Goal: Task Accomplishment & Management: Use online tool/utility

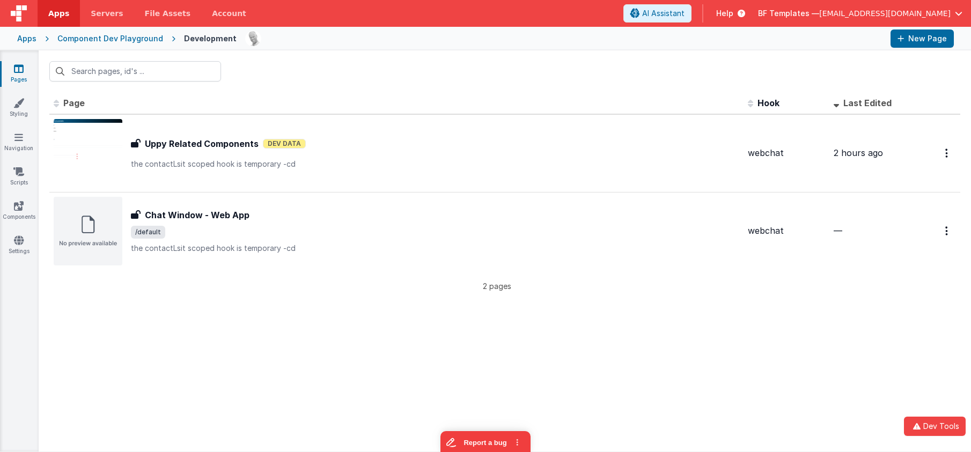
click at [18, 78] on link "Pages" at bounding box center [18, 73] width 39 height 21
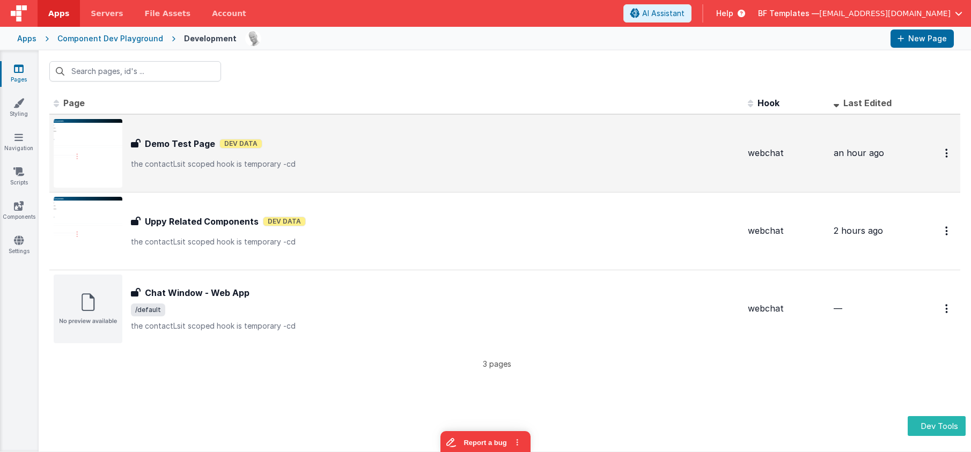
click at [226, 149] on div "Demo Test Page Dev Data" at bounding box center [435, 143] width 608 height 13
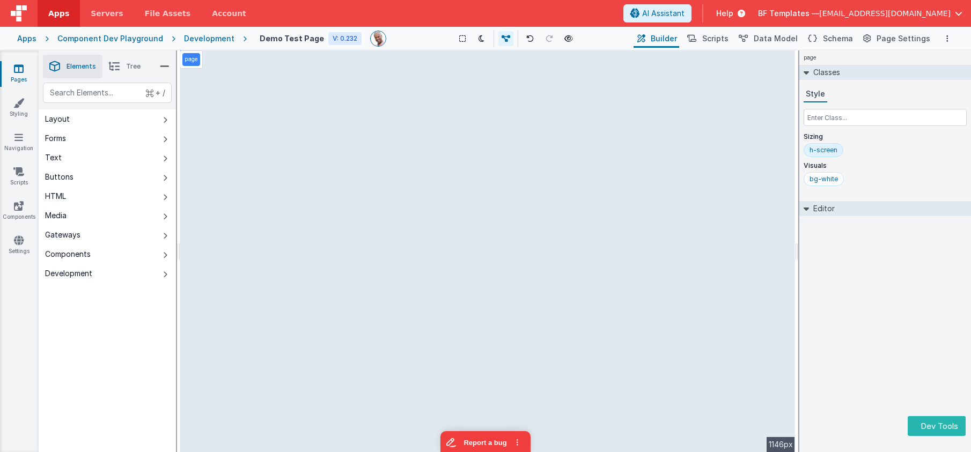
click at [191, 37] on div "Development" at bounding box center [209, 38] width 50 height 11
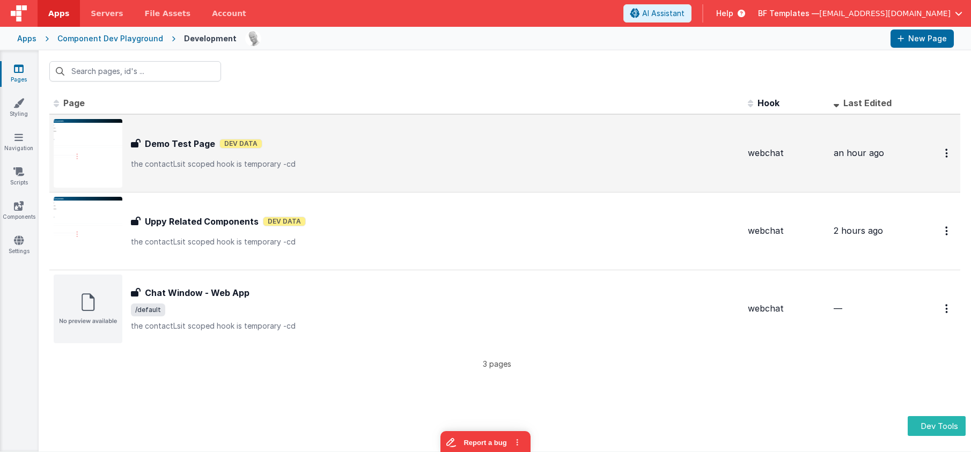
click at [200, 172] on div "Demo Test Page Demo Test Page Dev Data the contactLsit scoped hook is temporary…" at bounding box center [397, 153] width 686 height 69
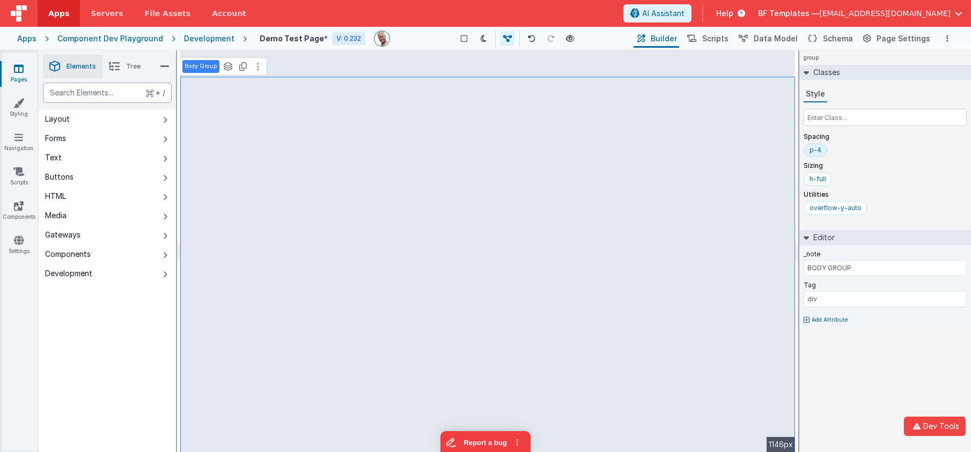
click at [118, 98] on div "text" at bounding box center [107, 93] width 129 height 20
click at [124, 255] on button "Components" at bounding box center [107, 254] width 137 height 19
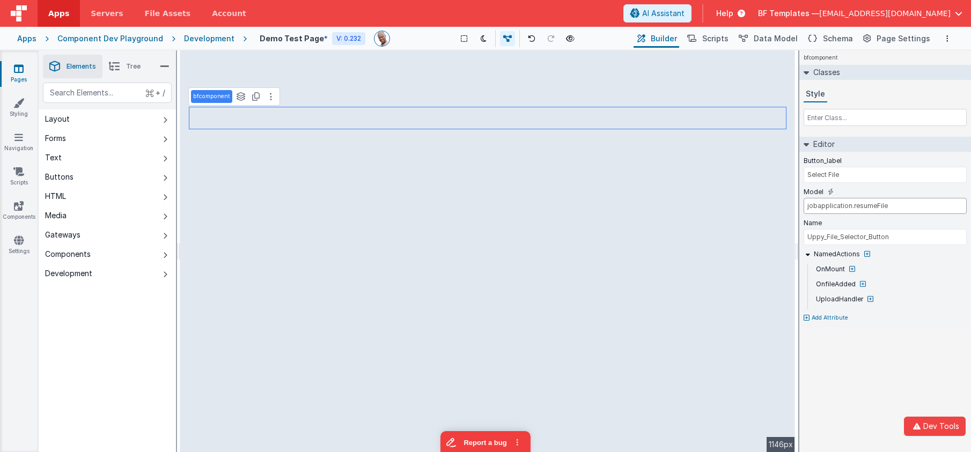
click at [881, 208] on input "jobapplication.resumeFile" at bounding box center [885, 206] width 163 height 16
type input "files"
click at [770, 38] on span "Data Model" at bounding box center [776, 38] width 44 height 11
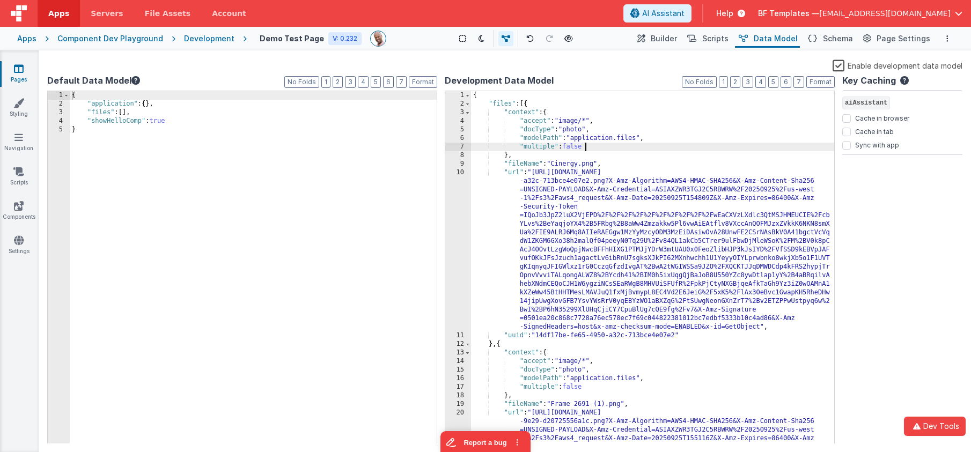
click at [692, 150] on div "{ "files" : [{ "context" : { "accept" : "image/*" , "docType" : "photo" , "mode…" at bounding box center [652, 353] width 363 height 525
click at [559, 102] on div "{ "files" : [{ "context" : { "accept" : "image/*" , "docType" : "photo" , "mode…" at bounding box center [652, 353] width 363 height 525
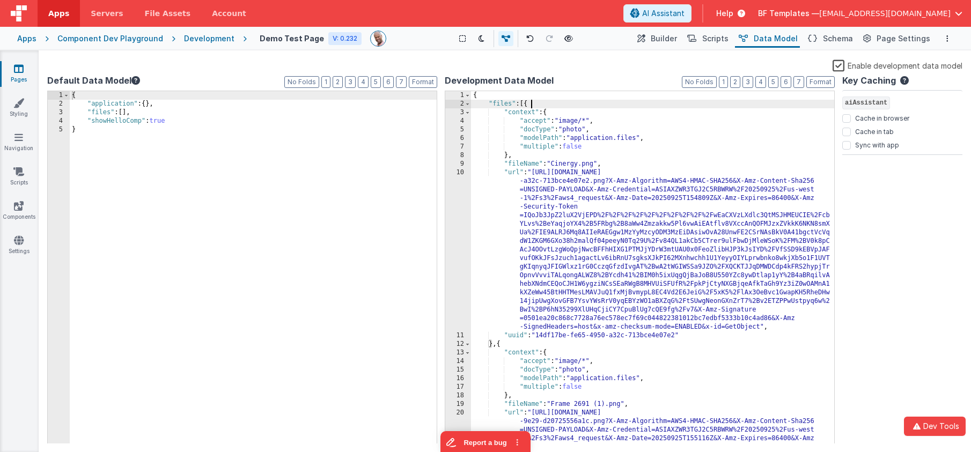
click at [559, 102] on div "{ "files" : [{ "context" : { "accept" : "image/*" , "docType" : "photo" , "mode…" at bounding box center [652, 353] width 363 height 525
click at [545, 95] on div "{ "files" : [{ "context" : { "accept" : "image/*" , "docType" : "photo" , "mode…" at bounding box center [652, 353] width 363 height 525
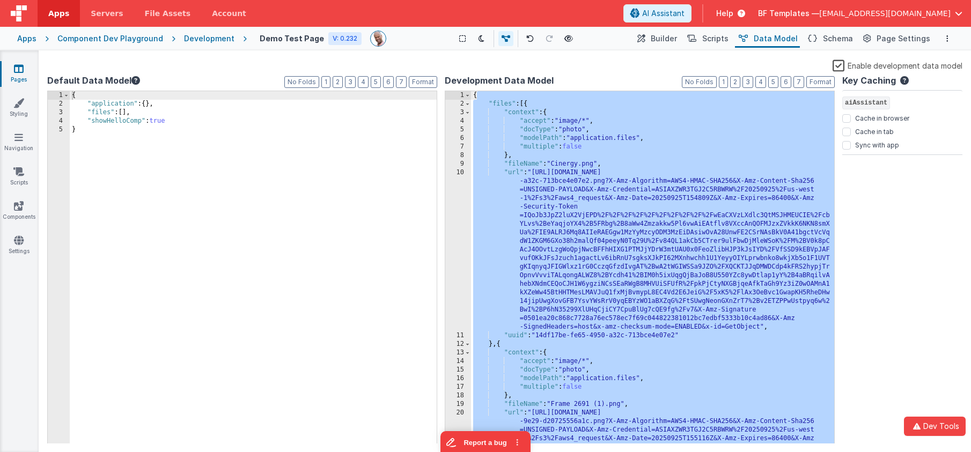
click at [545, 95] on div "{ "files" : [{ "context" : { "accept" : "image/*" , "docType" : "photo" , "mode…" at bounding box center [652, 353] width 363 height 525
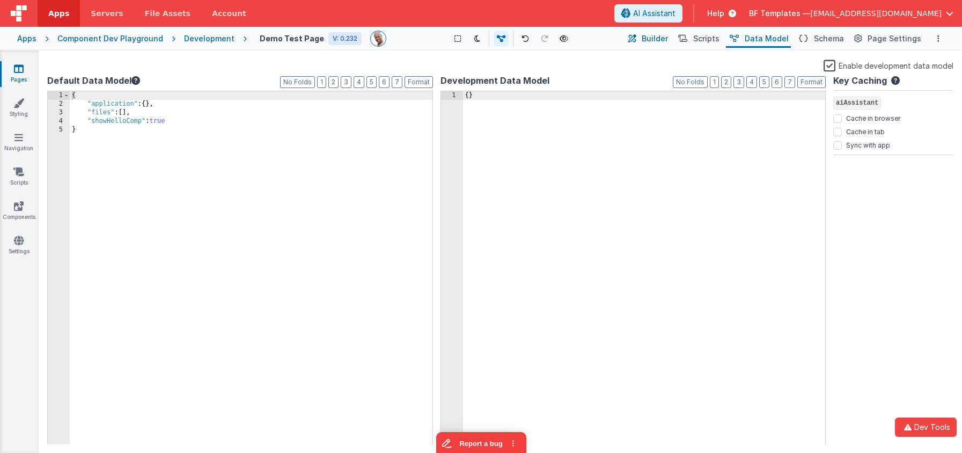
click at [664, 37] on span "Builder" at bounding box center [655, 38] width 26 height 11
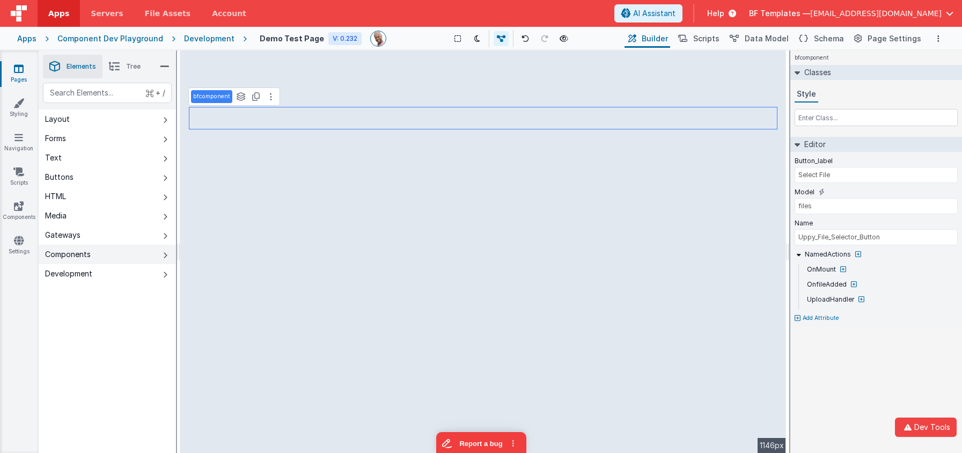
click at [104, 247] on button "Components" at bounding box center [107, 254] width 137 height 19
type input "Files_List"
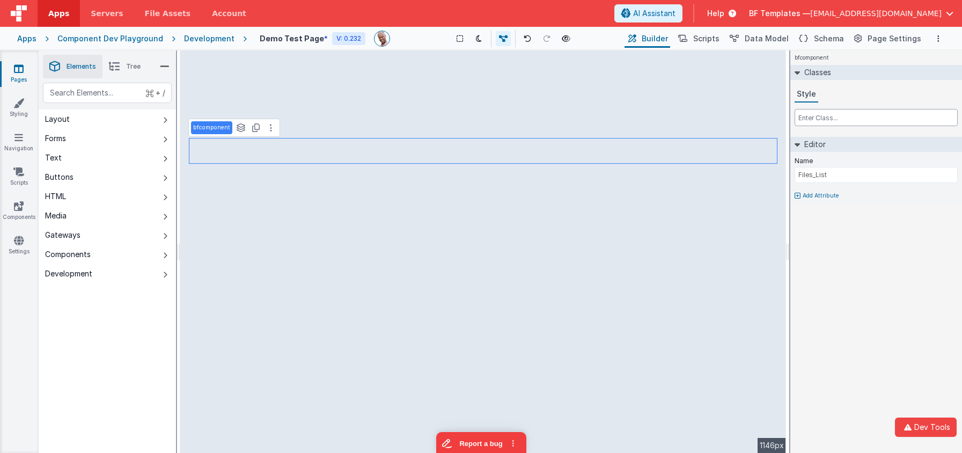
click at [833, 117] on input "text" at bounding box center [875, 117] width 163 height 17
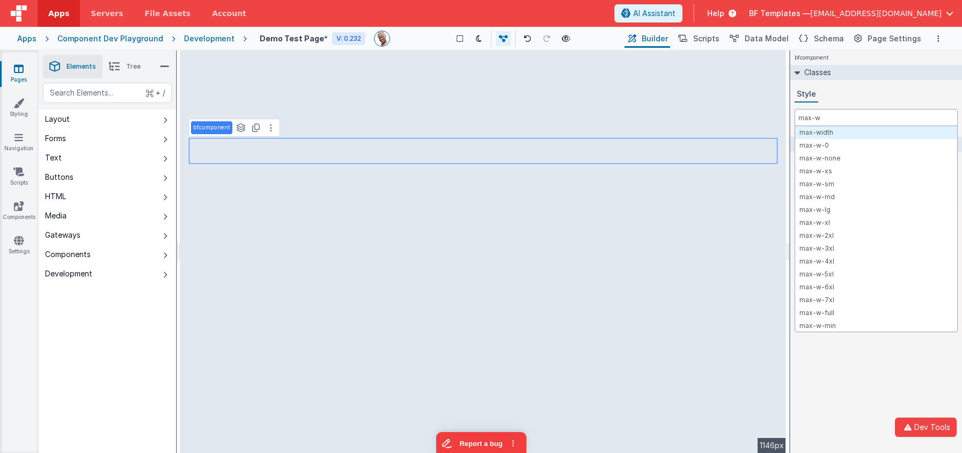
type input "max-w-"
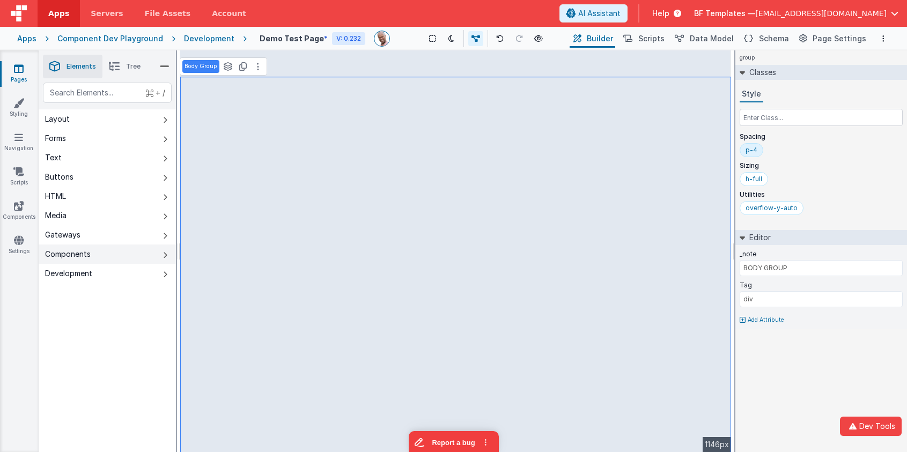
click at [142, 254] on button "Components" at bounding box center [107, 254] width 137 height 19
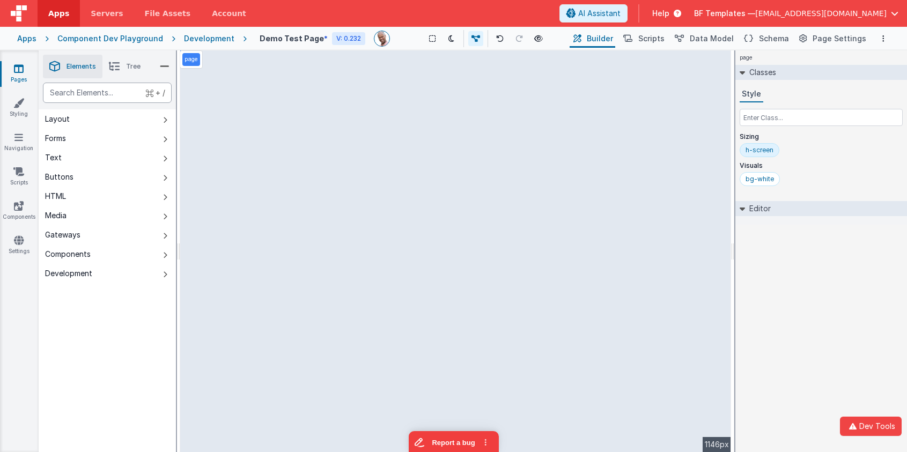
click at [122, 90] on div "text" at bounding box center [107, 93] width 129 height 20
click at [13, 75] on link "Pages" at bounding box center [18, 73] width 39 height 21
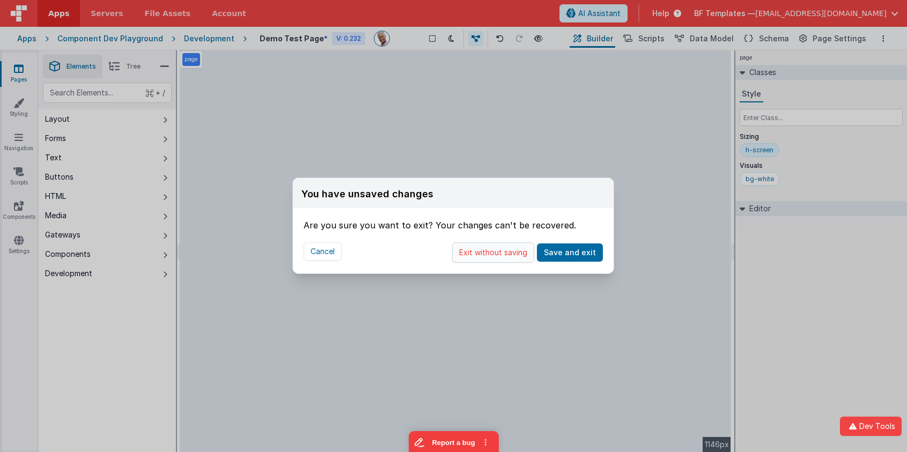
click at [520, 252] on button "Exit without saving" at bounding box center [493, 252] width 82 height 20
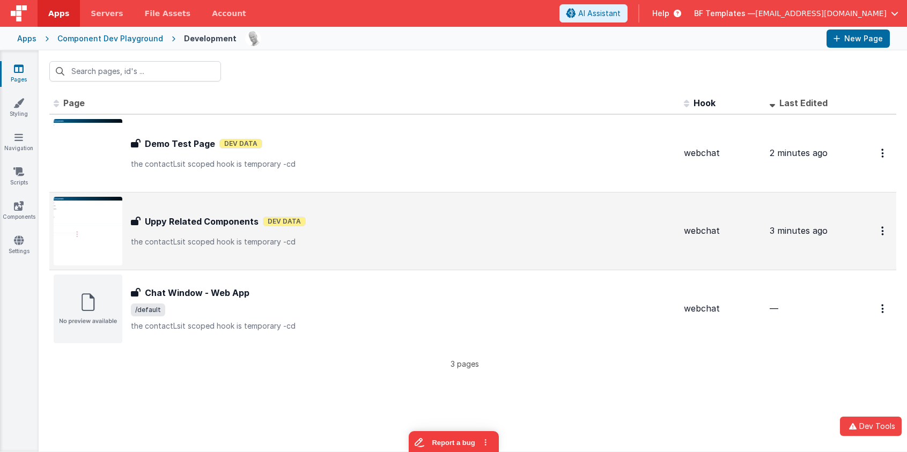
click at [183, 248] on div "Uppy Related Components Uppy Related Components Dev Data the contactLsit scoped…" at bounding box center [365, 231] width 622 height 69
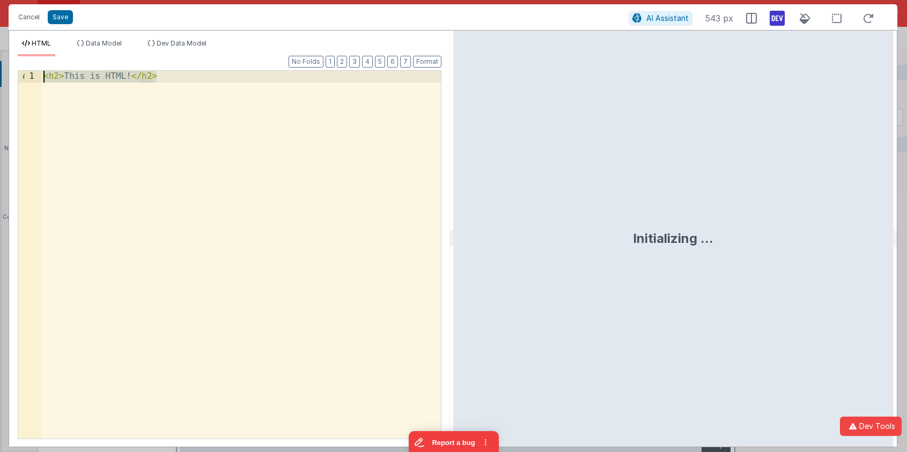
drag, startPoint x: 36, startPoint y: 38, endPoint x: 3, endPoint y: 20, distance: 37.7
click at [3, 20] on div "Cancel Save AI Assistant 543 px HTML Data Model Dev Data Model Format 7 6 5 4 3…" at bounding box center [453, 226] width 907 height 452
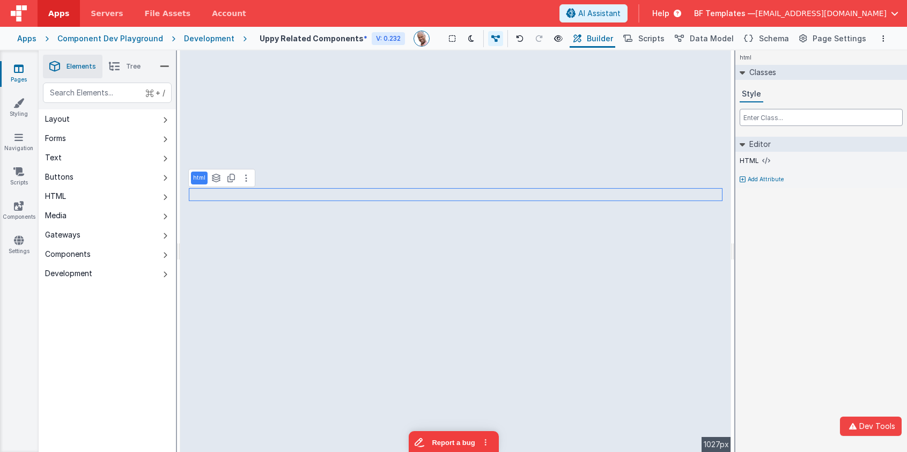
click at [765, 122] on input "text" at bounding box center [821, 117] width 163 height 17
type input "font-bold"
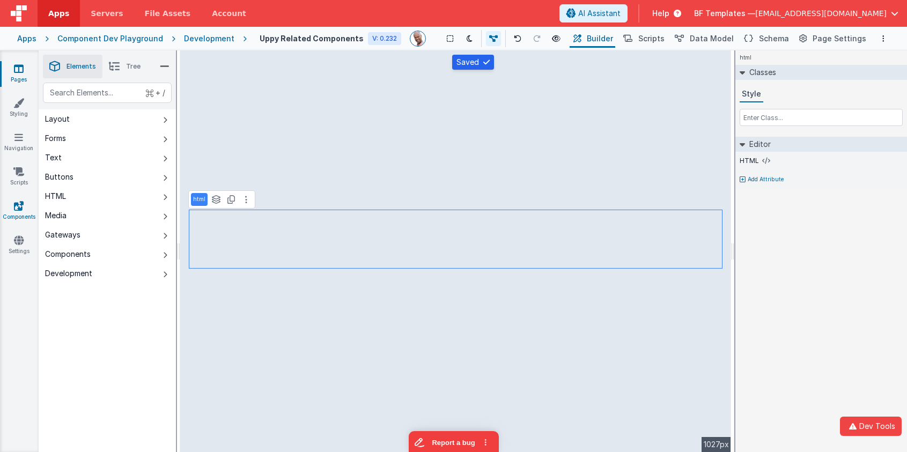
click at [17, 202] on icon at bounding box center [19, 206] width 10 height 11
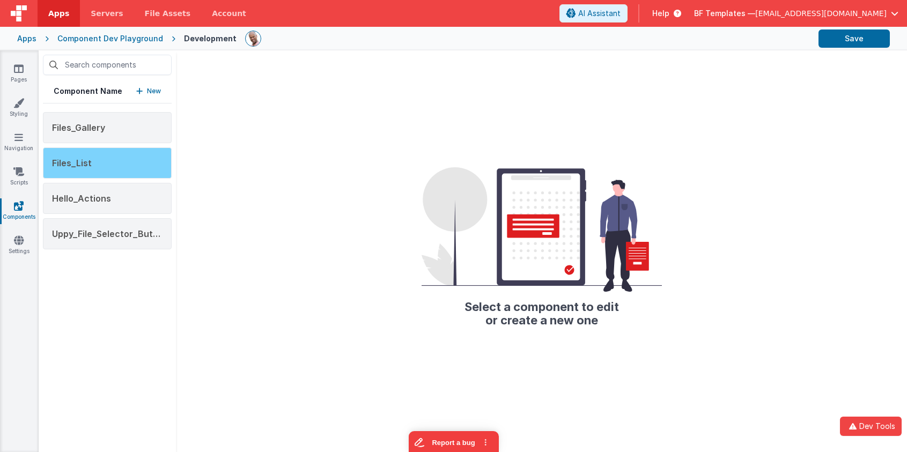
click at [110, 172] on div "Files_List" at bounding box center [107, 163] width 129 height 31
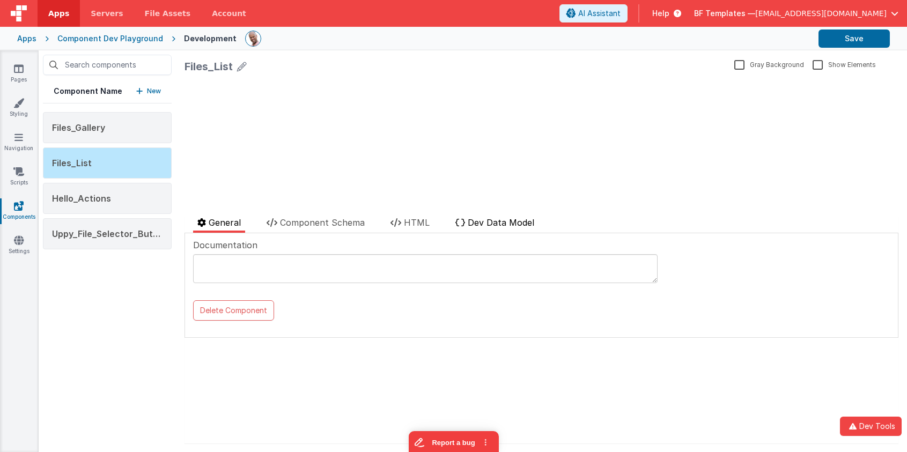
click at [483, 226] on span "Dev Data Model" at bounding box center [501, 222] width 67 height 11
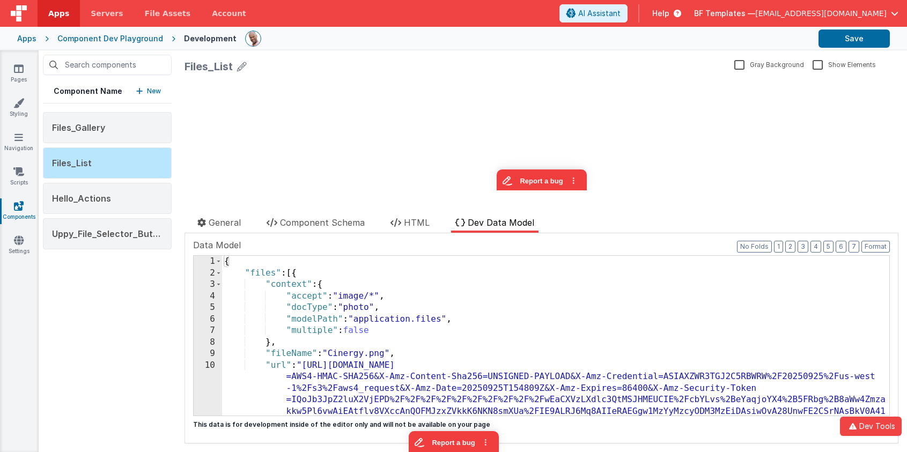
drag, startPoint x: 447, startPoint y: 318, endPoint x: 461, endPoint y: 321, distance: 14.3
click at [448, 318] on div "{ "files" : [{ "context" : { "accept" : "image/*" , "docType" : "photo" , "mode…" at bounding box center [555, 416] width 667 height 321
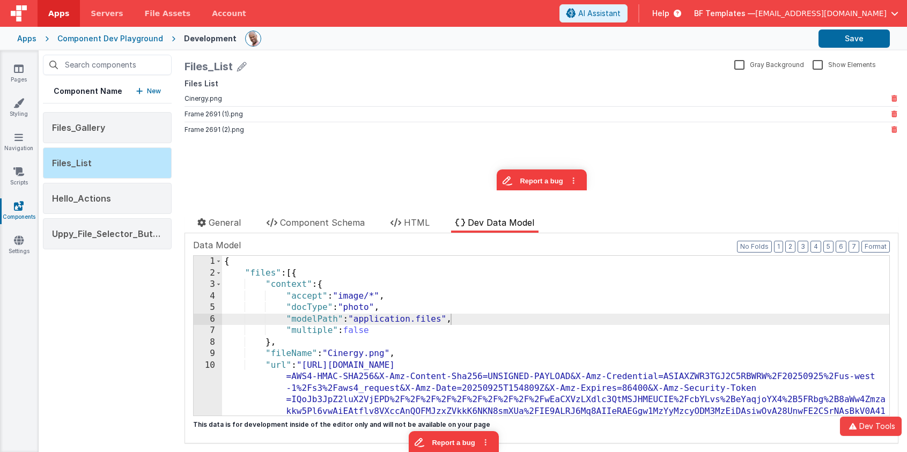
drag, startPoint x: 297, startPoint y: 144, endPoint x: 201, endPoint y: 118, distance: 99.6
click at [291, 142] on div "Files List Cinergy.png Frame 2691 (1).png Frame 2691 (2).png update page model …" at bounding box center [542, 134] width 714 height 112
click at [17, 64] on icon at bounding box center [19, 68] width 10 height 11
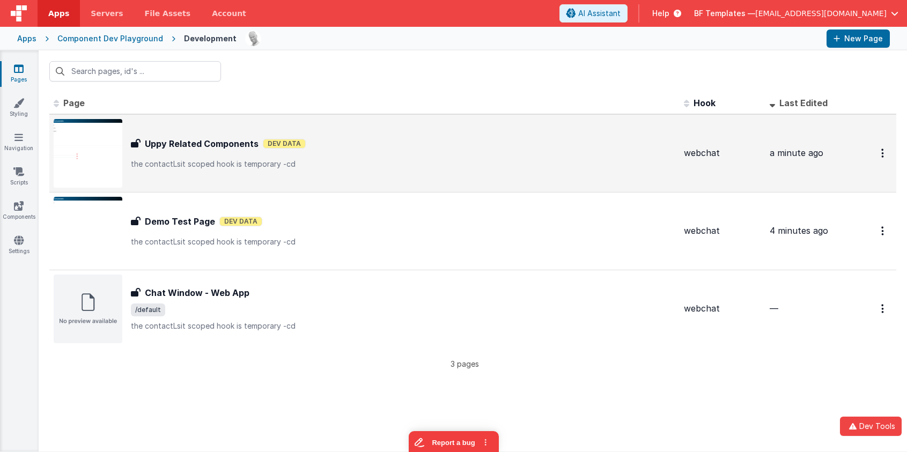
click at [317, 159] on p "the contactLsit scoped hook is temporary -cd" at bounding box center [403, 164] width 544 height 11
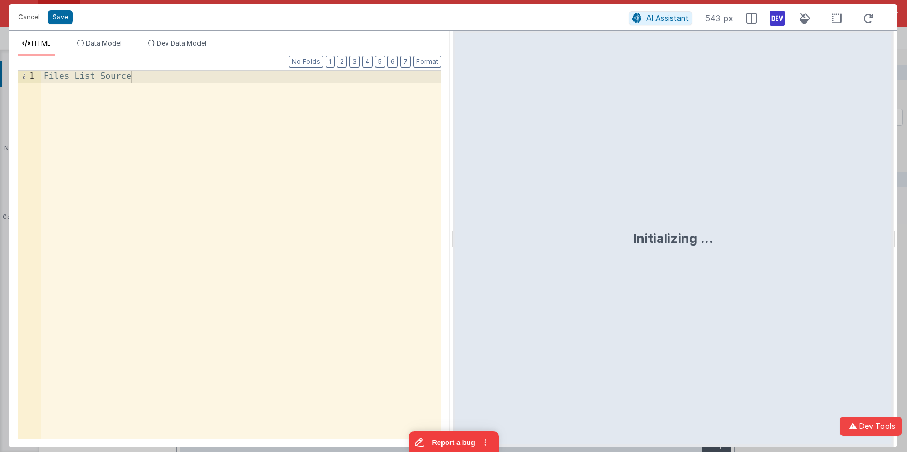
click at [206, 207] on div "Files List Source" at bounding box center [241, 266] width 400 height 391
drag, startPoint x: 64, startPoint y: 40, endPoint x: -82, endPoint y: -50, distance: 171.3
click at [0, 0] on html "Cancel Save AI Assistant 543 px HTML Data Model Dev Data Model Format 7 6 5 4 3…" at bounding box center [453, 226] width 907 height 452
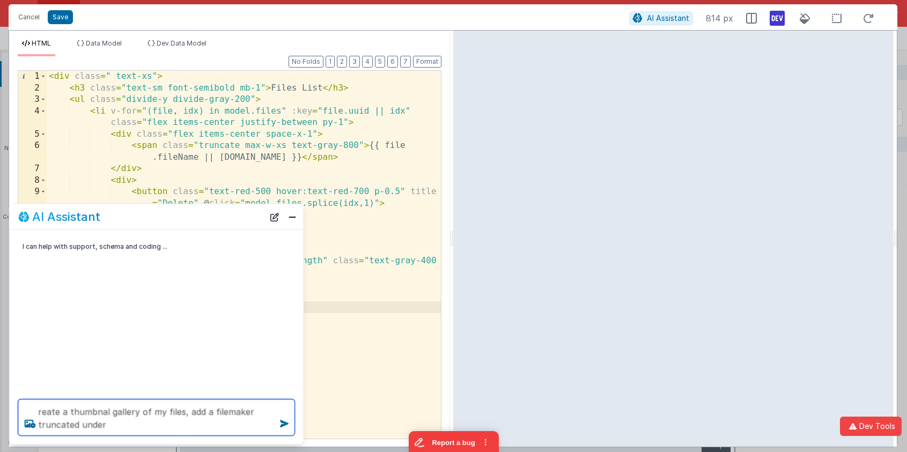
type textarea "reate a thumbnal gallery of my files, add a filemaker truncated under"
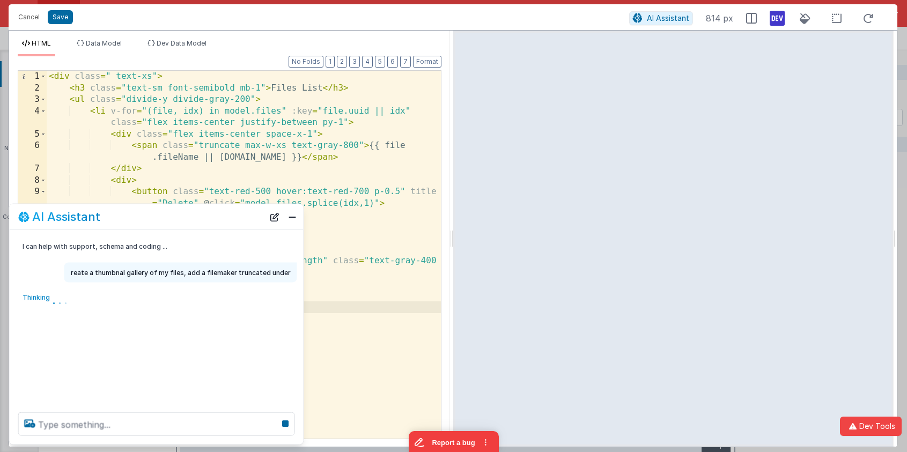
click at [323, 109] on div "< div class = " text-xs" > < h3 class = "text-sm font-semibold mb-1" > Files Li…" at bounding box center [244, 266] width 394 height 391
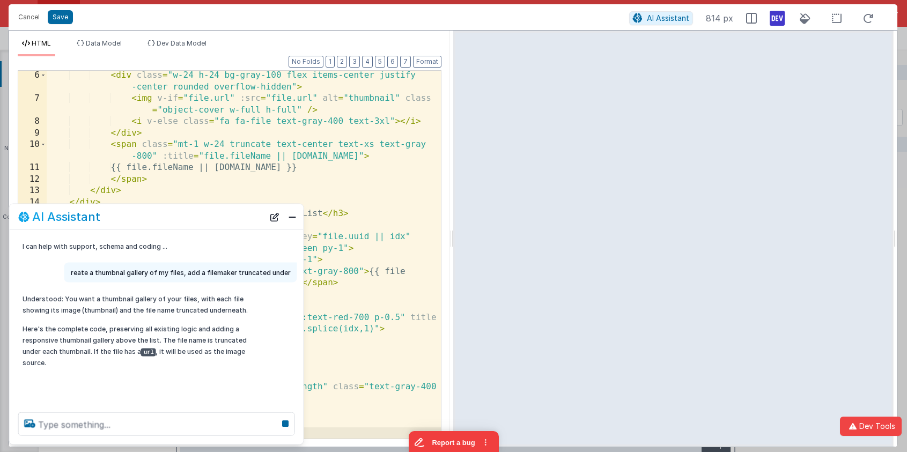
scroll to position [82, 0]
drag, startPoint x: 895, startPoint y: 84, endPoint x: 981, endPoint y: 73, distance: 87.1
click at [907, 73] on html "Cancel Save AI Assistant 814 px HTML Data Model Dev Data Model Format 7 6 5 4 3…" at bounding box center [453, 226] width 907 height 452
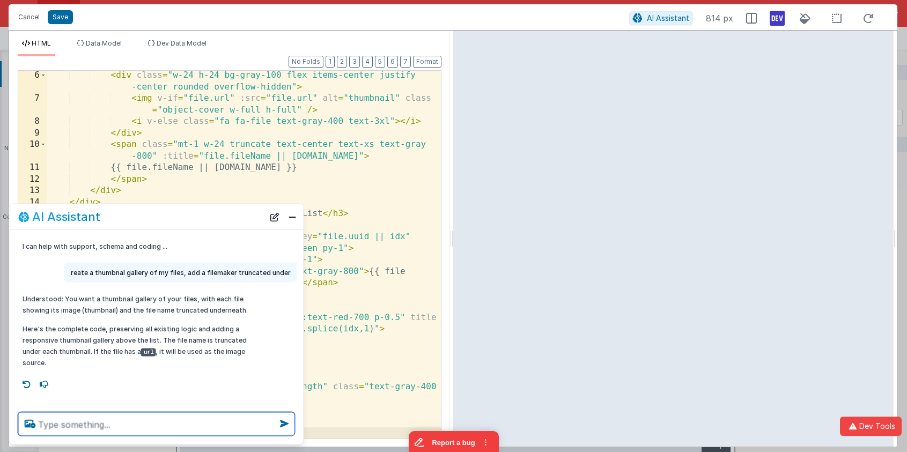
click at [158, 433] on textarea at bounding box center [156, 425] width 277 height 24
type textarea "on mouse over show a trascan"
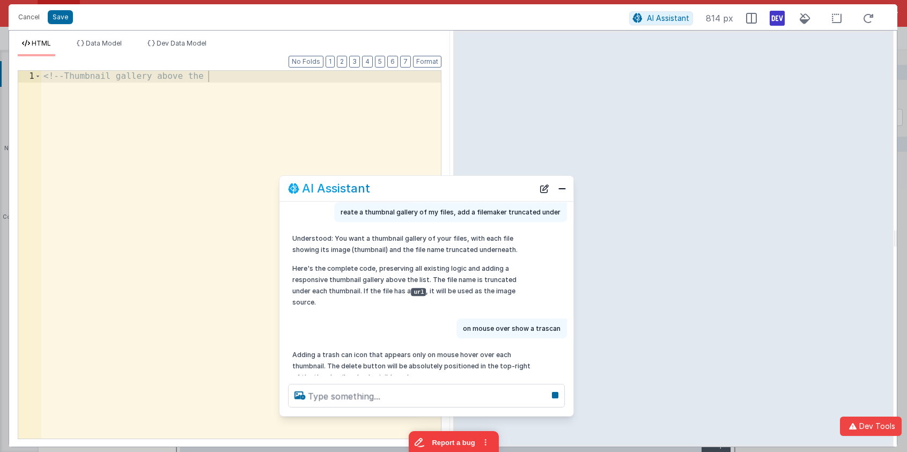
scroll to position [33, 0]
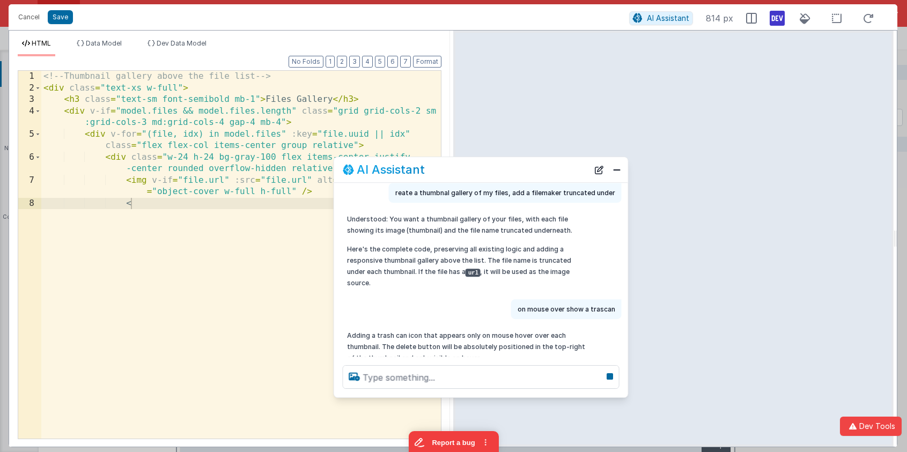
drag, startPoint x: 172, startPoint y: 212, endPoint x: 474, endPoint y: 171, distance: 304.8
click at [474, 171] on div "AI Assistant" at bounding box center [466, 170] width 246 height 13
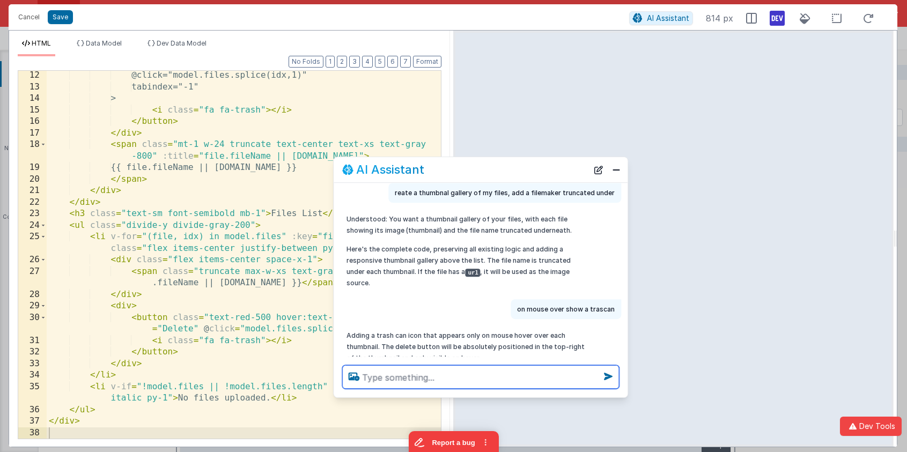
scroll to position [53, 0]
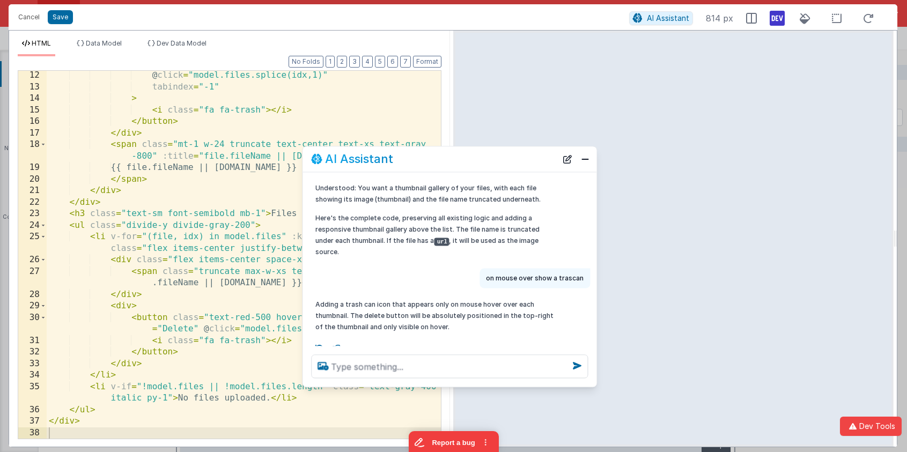
drag, startPoint x: 482, startPoint y: 167, endPoint x: 425, endPoint y: 178, distance: 57.9
click at [451, 157] on div "AI Assistant" at bounding box center [434, 159] width 246 height 13
click at [407, 372] on textarea at bounding box center [450, 367] width 277 height 24
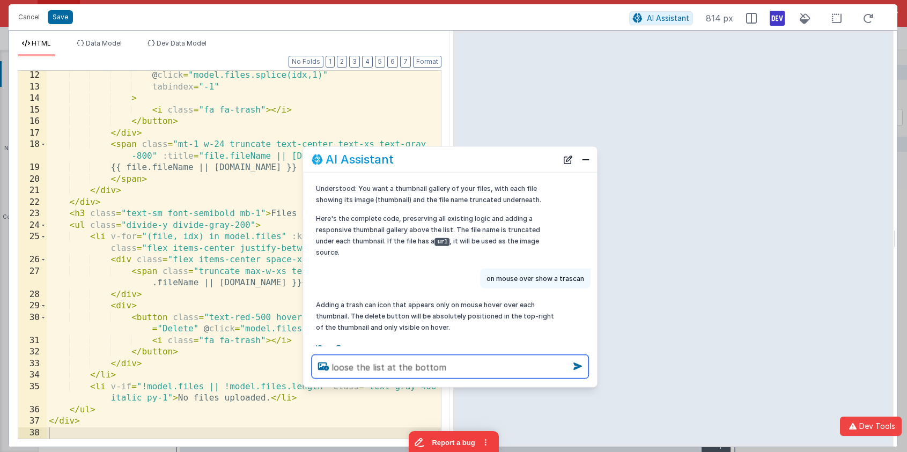
type textarea "loose the list at the bottom"
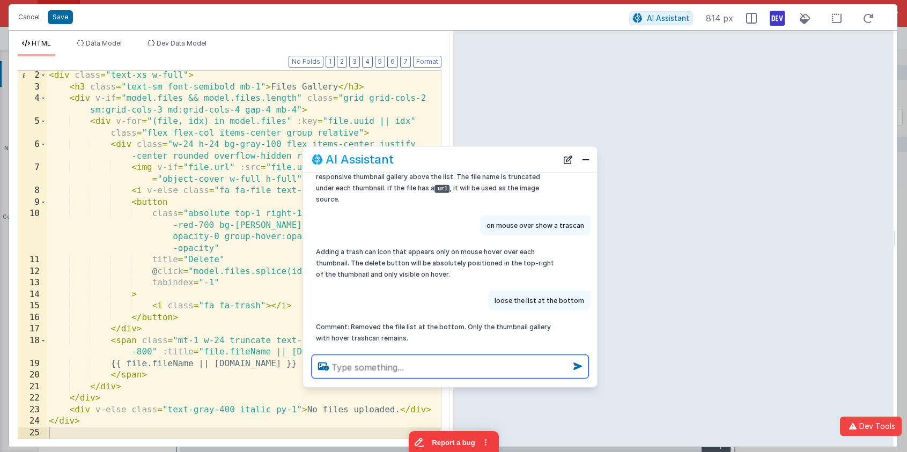
scroll to position [117, 0]
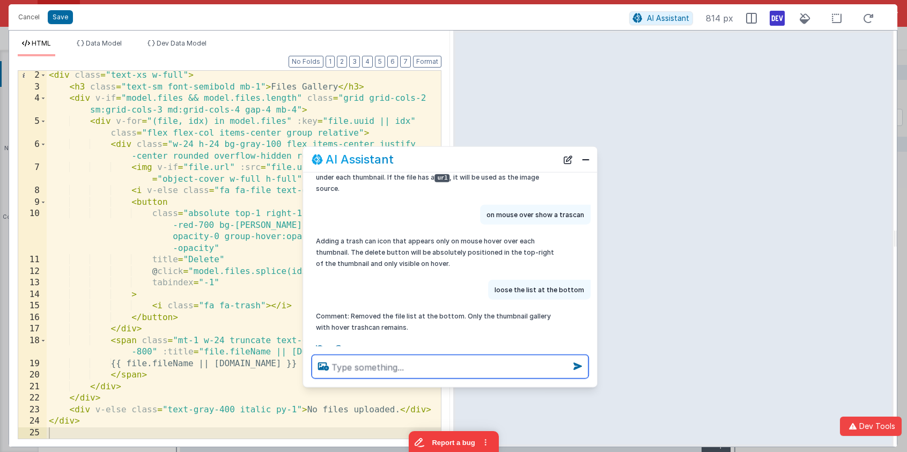
click at [403, 369] on textarea at bounding box center [450, 367] width 277 height 24
type textarea "whem"
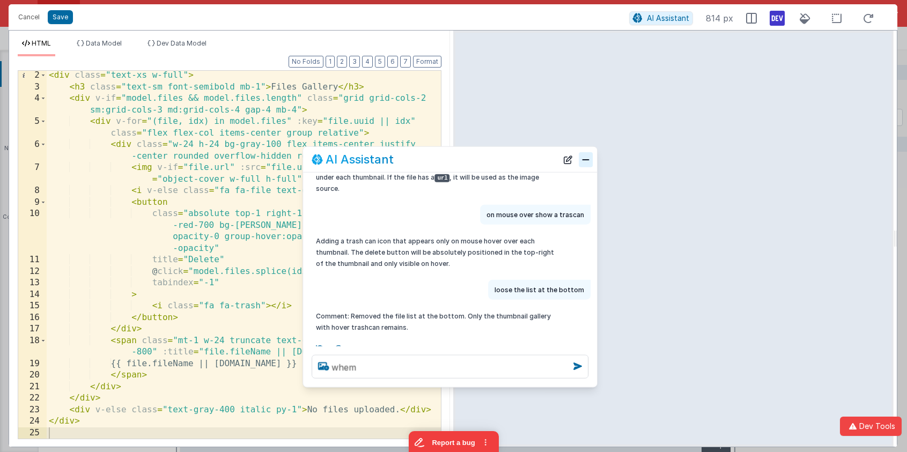
click at [587, 163] on button "Close" at bounding box center [586, 159] width 14 height 15
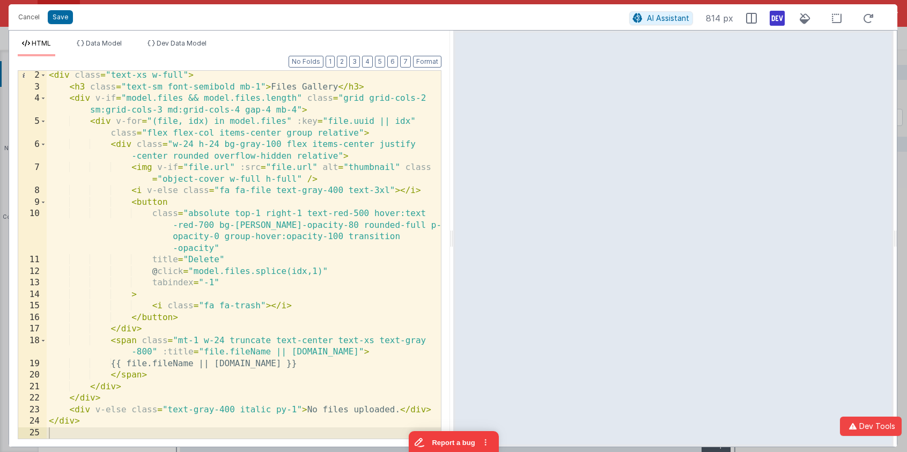
click at [322, 138] on div "< div class = "text-xs w-full" > < h3 class = "text-sm font-semibold mb-1" > Fi…" at bounding box center [244, 265] width 394 height 391
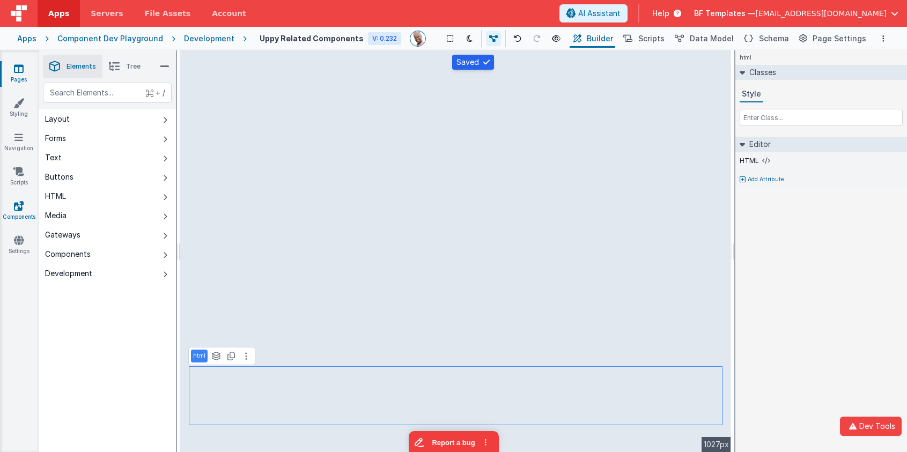
click at [20, 204] on icon at bounding box center [19, 206] width 10 height 11
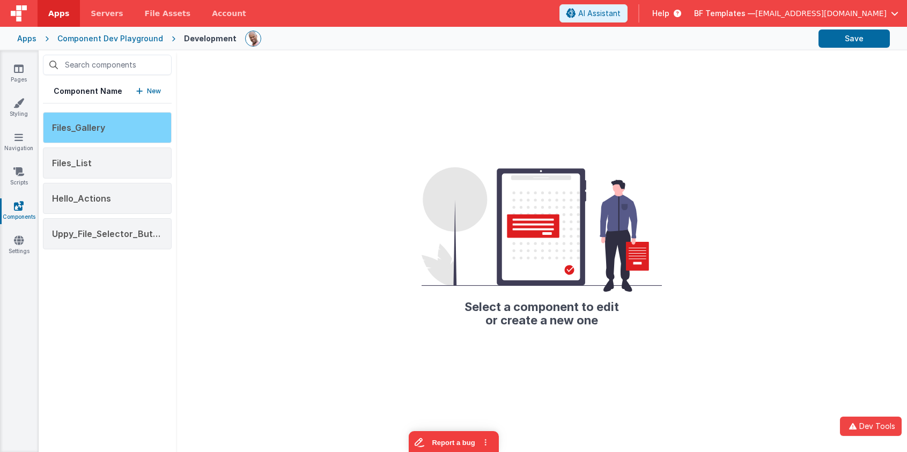
click at [101, 133] on span "Files_Gallery" at bounding box center [78, 127] width 53 height 11
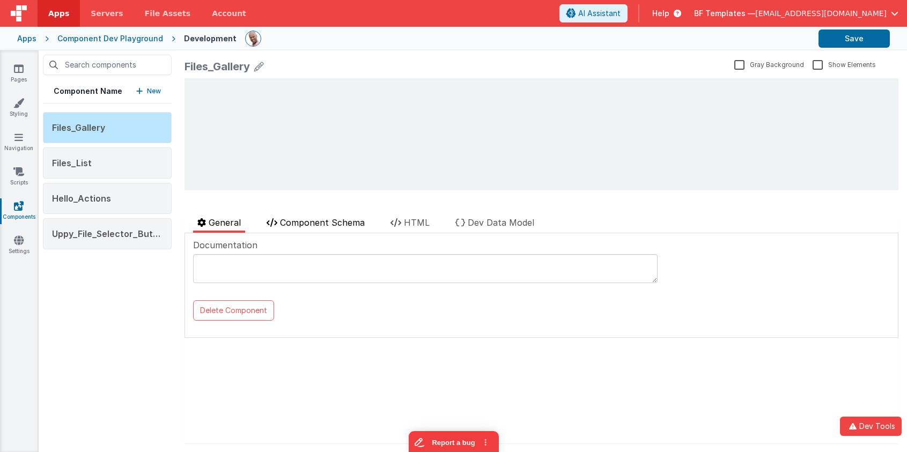
click at [363, 227] on span "Component Schema" at bounding box center [322, 222] width 85 height 11
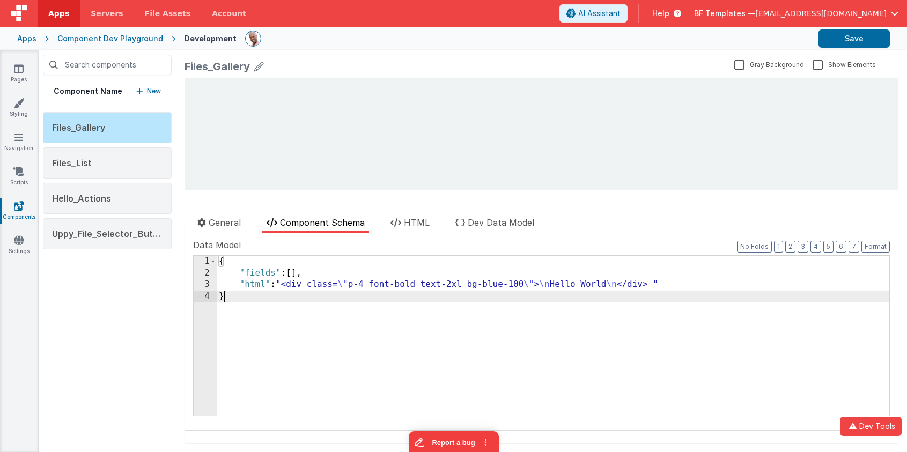
drag, startPoint x: 355, startPoint y: 333, endPoint x: 385, endPoint y: 285, distance: 56.0
click at [345, 326] on div "{ "fields" : [ ] , "html" : "<div class= \" p-4 font-bold text-2xl bg-blue-100 …" at bounding box center [553, 347] width 673 height 183
click at [416, 225] on span "HTML" at bounding box center [417, 222] width 26 height 11
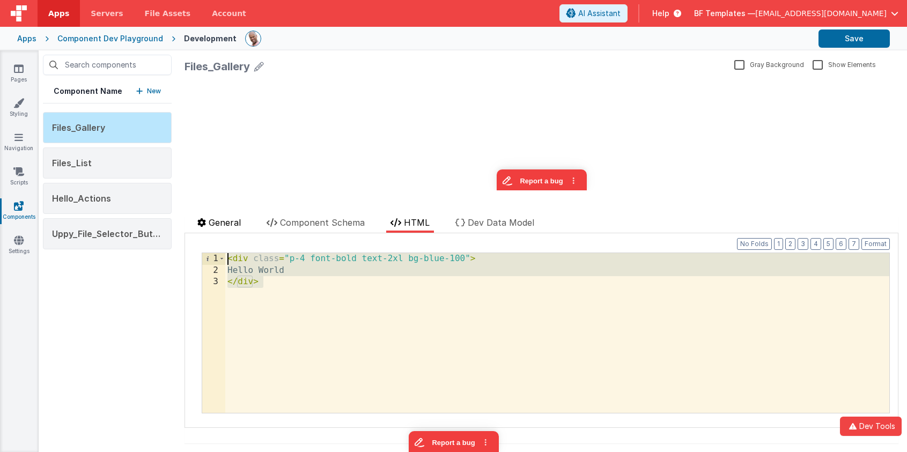
drag, startPoint x: 409, startPoint y: 313, endPoint x: 194, endPoint y: 220, distance: 234.1
click at [194, 220] on div "General Component Schema HTML Dev Data Model Documentation Delete Component Dat…" at bounding box center [542, 329] width 714 height 227
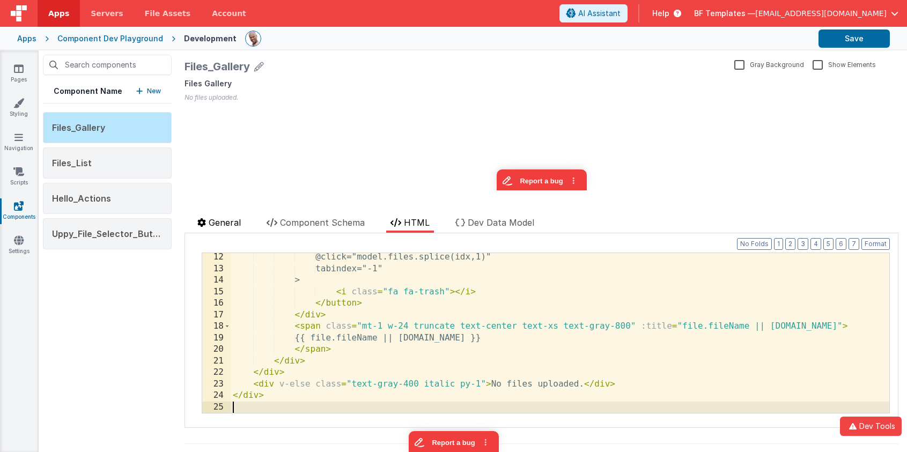
scroll to position [140, 0]
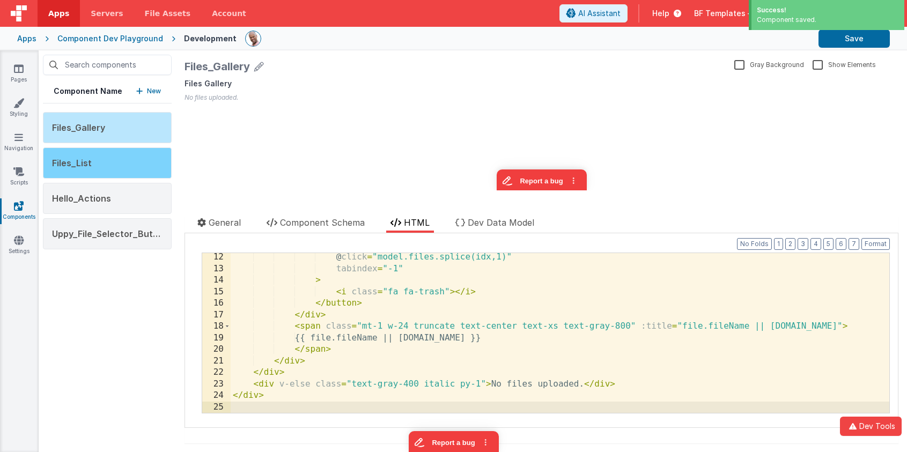
click at [119, 174] on div "Files_List" at bounding box center [107, 163] width 129 height 31
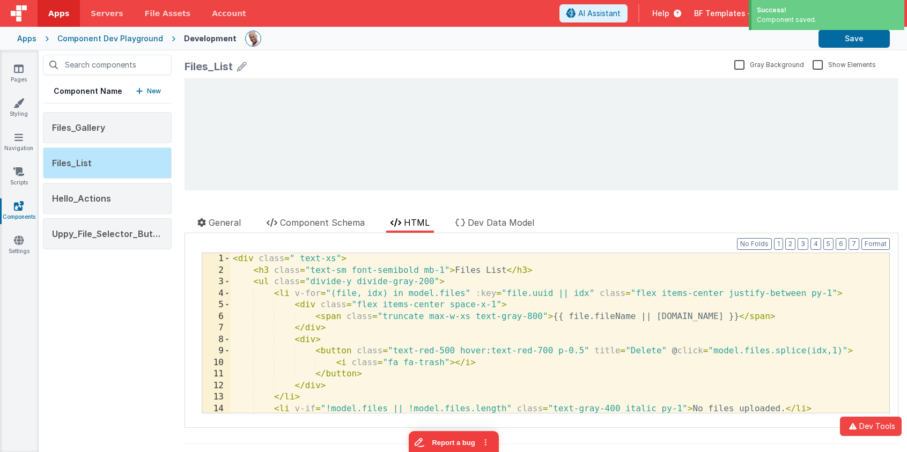
scroll to position [0, 0]
click at [491, 224] on span "Dev Data Model" at bounding box center [501, 222] width 67 height 11
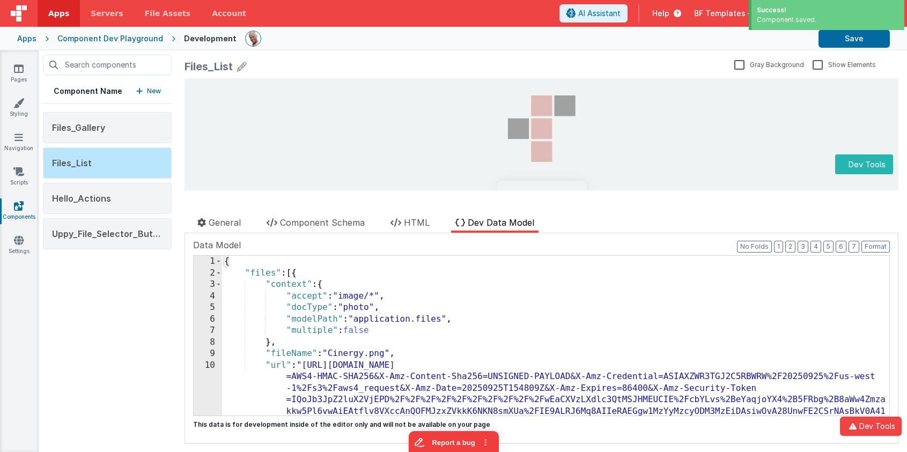
click at [488, 276] on div "{ "files" : [{ "context" : { "accept" : "image/*" , "docType" : "photo" , "mode…" at bounding box center [555, 416] width 667 height 321
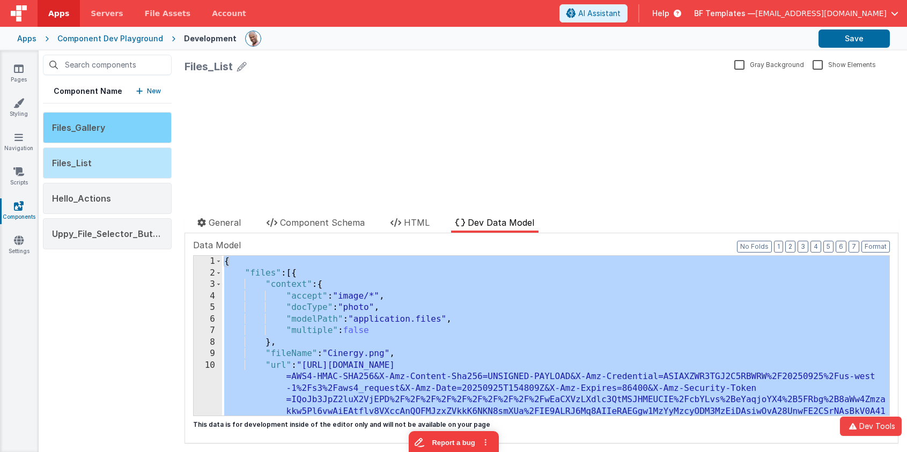
click at [120, 124] on div "Files_Gallery" at bounding box center [107, 127] width 129 height 31
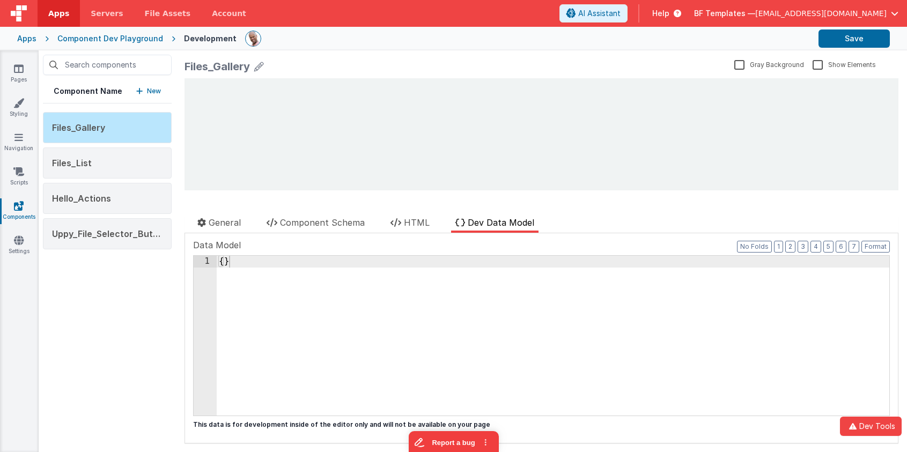
click at [487, 218] on span "Dev Data Model" at bounding box center [501, 222] width 67 height 11
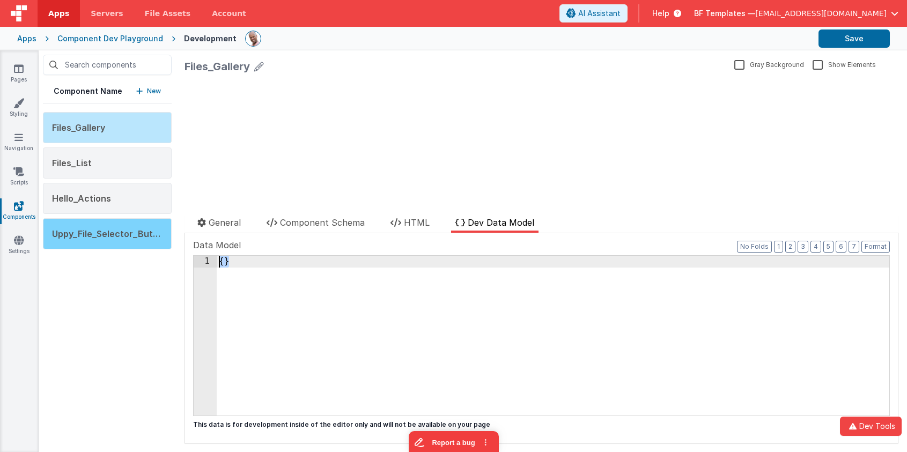
drag, startPoint x: 381, startPoint y: 316, endPoint x: 169, endPoint y: 222, distance: 231.8
click at [169, 222] on div "Component Name New Files_Gallery Files_List Hello_Actions Uppy_File_Selector_Bu…" at bounding box center [473, 251] width 868 height 402
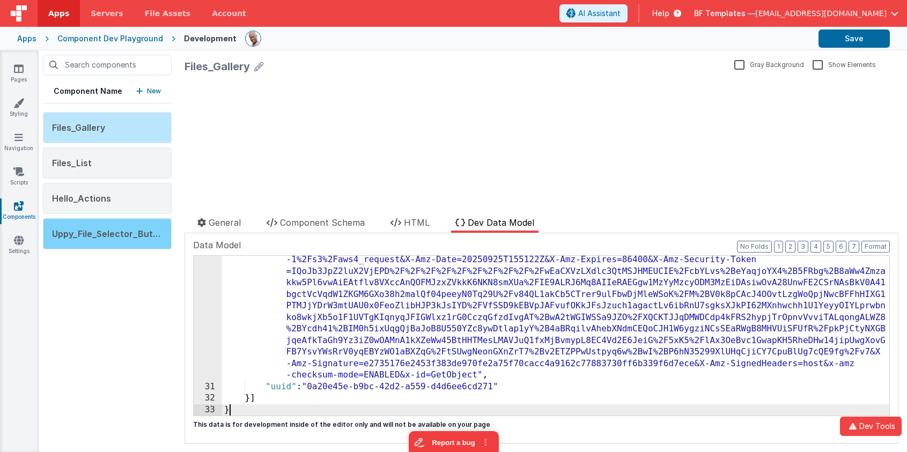
scroll to position [636, 0]
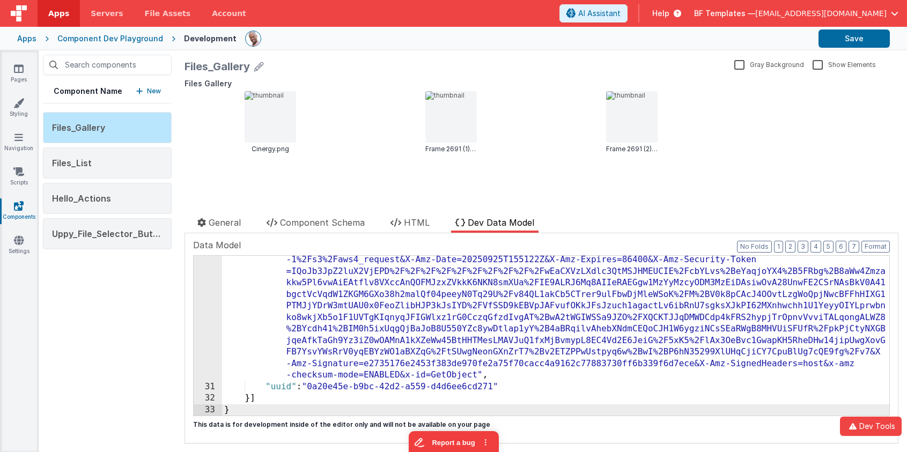
drag, startPoint x: 428, startPoint y: 285, endPoint x: 437, endPoint y: 262, distance: 24.3
click at [428, 285] on div ""url" : "[URL][DOMAIN_NAME] =AWS4-HMAC-SHA256&X-Amz-Content-Sha256=UNSIGNED-PAY…" at bounding box center [555, 391] width 667 height 321
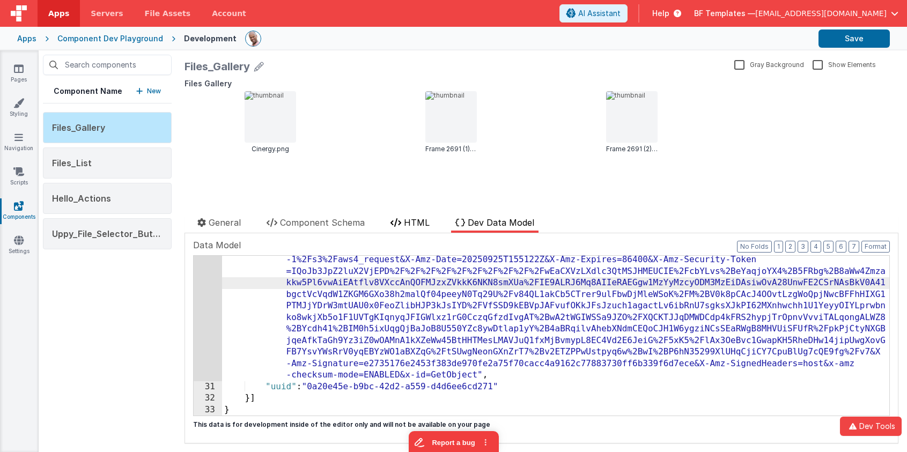
click at [415, 219] on span "HTML" at bounding box center [417, 222] width 26 height 11
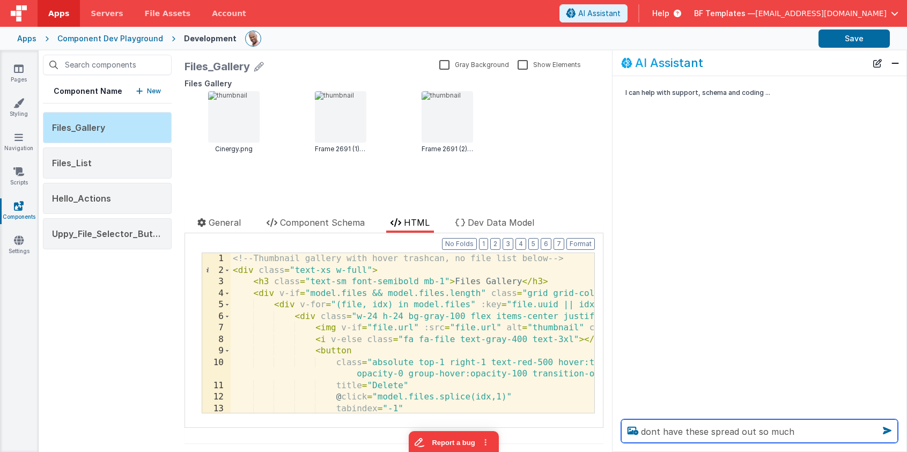
type textarea "dont have these spread out so much"
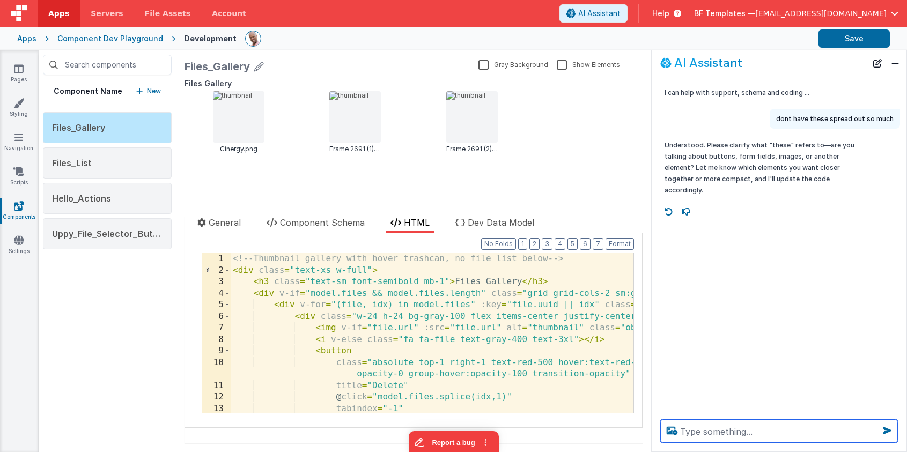
drag, startPoint x: 613, startPoint y: 156, endPoint x: 652, endPoint y: 154, distance: 38.7
click at [652, 154] on div "Understood. Please clarify what "these" refers to—are you talking about buttons…" at bounding box center [779, 167] width 255 height 65
click at [894, 68] on button "Close" at bounding box center [895, 63] width 14 height 15
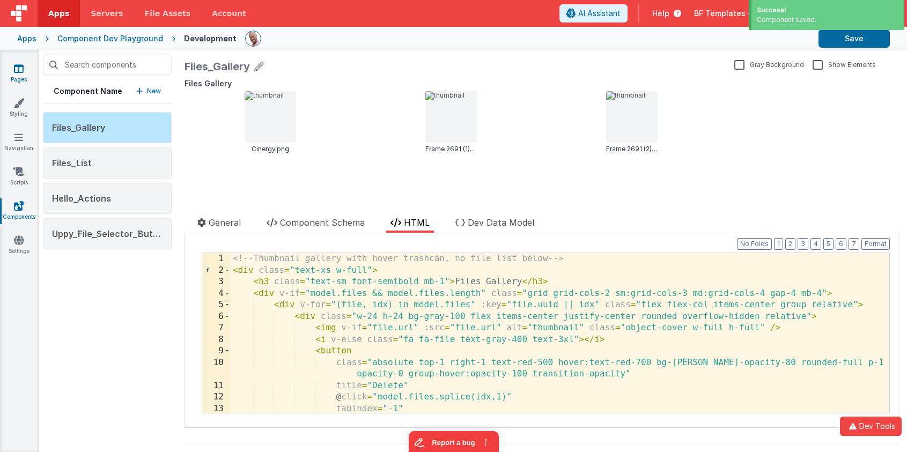
click at [19, 68] on icon at bounding box center [19, 68] width 10 height 11
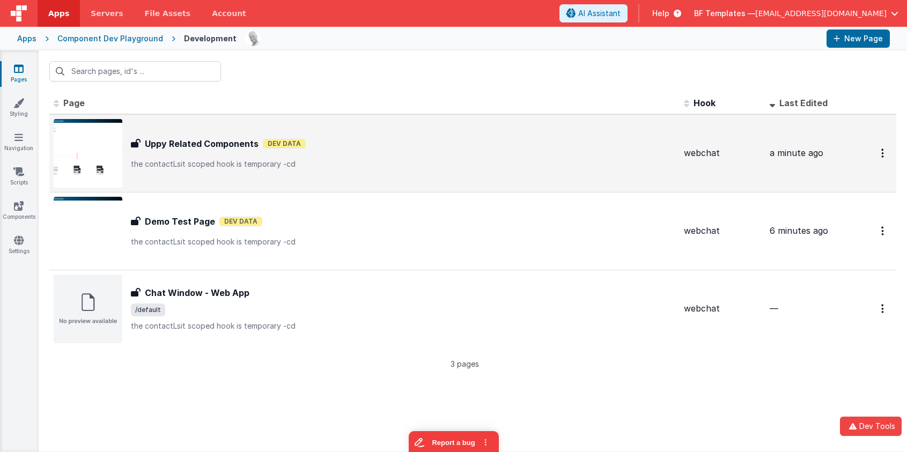
click at [212, 146] on h3 "Uppy Related Components" at bounding box center [202, 143] width 114 height 13
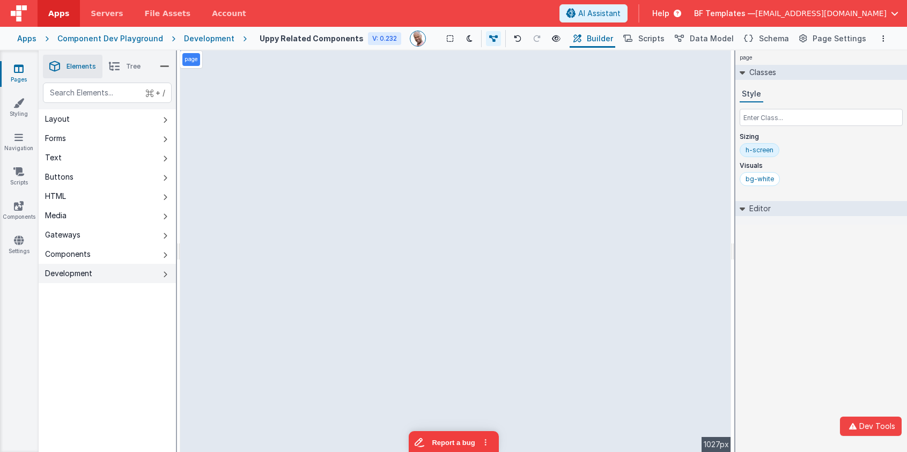
click at [152, 272] on button "Development" at bounding box center [107, 273] width 137 height 19
click at [150, 253] on button "Components" at bounding box center [107, 254] width 137 height 19
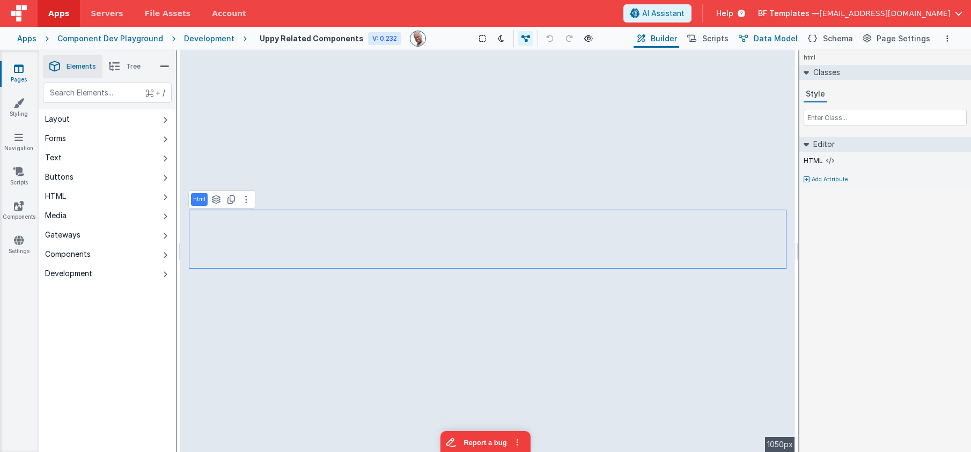
drag, startPoint x: 781, startPoint y: 38, endPoint x: 792, endPoint y: 47, distance: 14.5
click at [780, 38] on span "Data Model" at bounding box center [776, 38] width 44 height 11
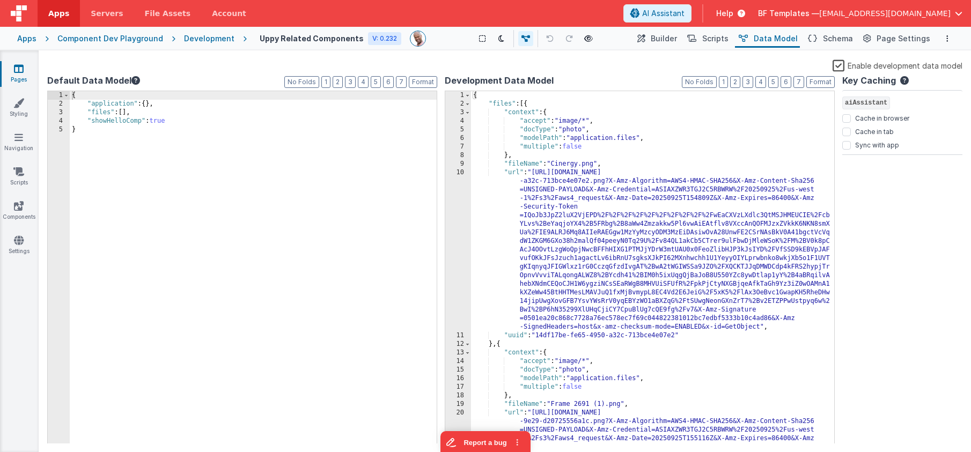
click at [518, 94] on div "{ "files" : [{ "context" : { "accept" : "image/*" , "docType" : "photo" , "mode…" at bounding box center [652, 353] width 363 height 525
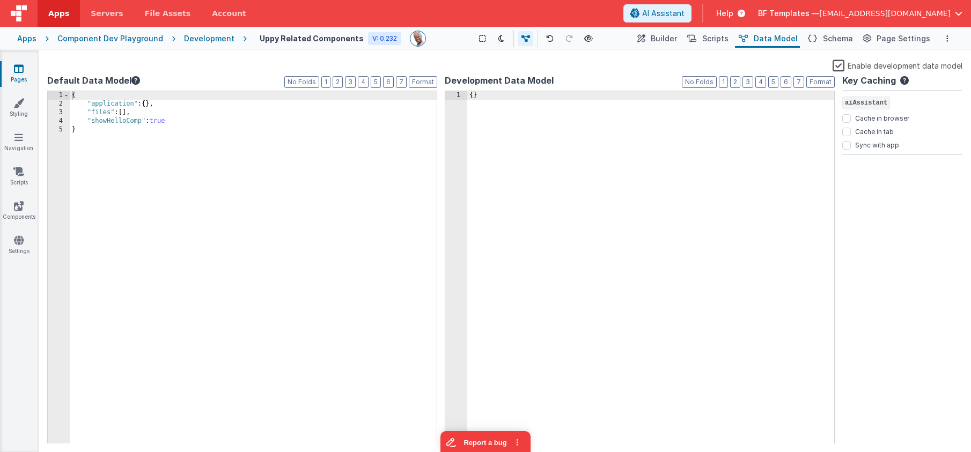
drag, startPoint x: 438, startPoint y: 146, endPoint x: 491, endPoint y: 144, distance: 53.1
click at [438, 145] on div "Default Data Model Format 7 6 5 4 3 2 1 No Folds 1 2 3 4 5 { "application" : { …" at bounding box center [504, 259] width 915 height 370
click at [531, 180] on div "{ }" at bounding box center [650, 276] width 367 height 370
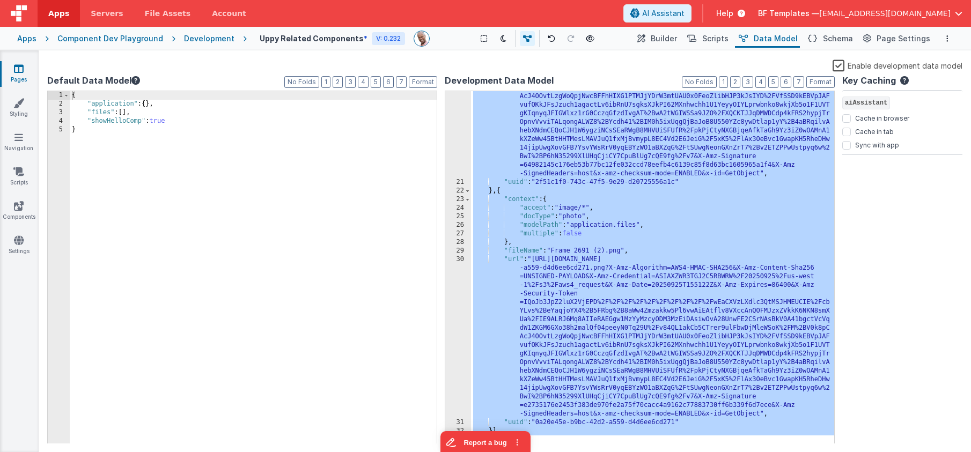
scroll to position [394, 0]
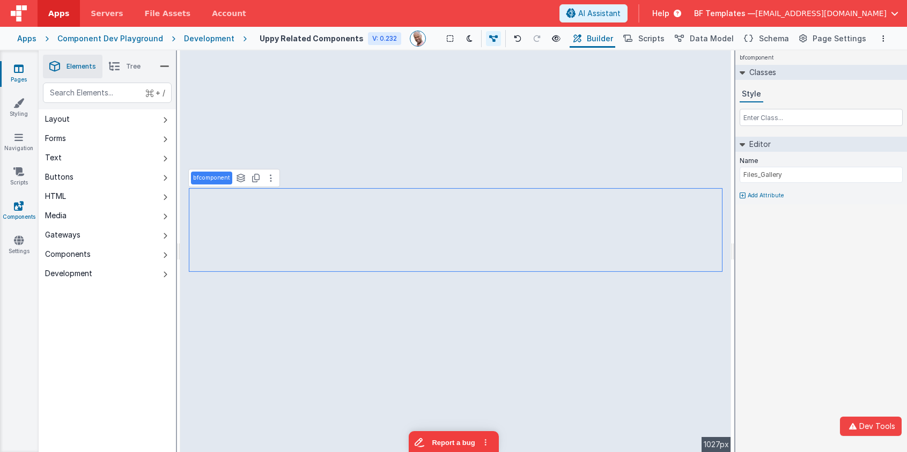
click at [24, 215] on link "Components" at bounding box center [18, 211] width 39 height 21
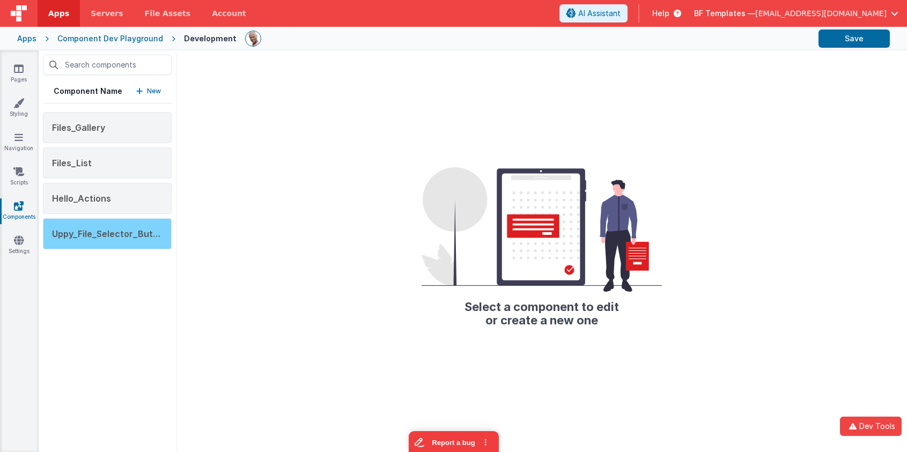
click at [126, 225] on div "Uppy_File_Selector_Button" at bounding box center [107, 233] width 129 height 31
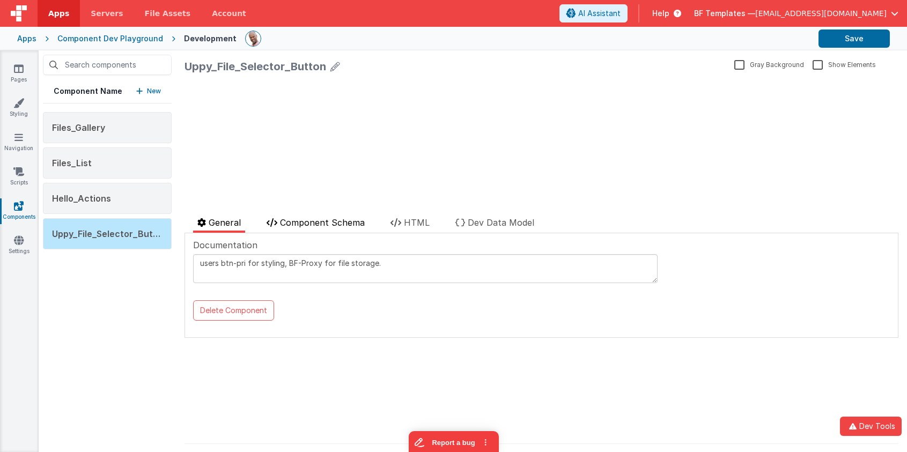
click at [328, 225] on span "Component Schema" at bounding box center [322, 222] width 85 height 11
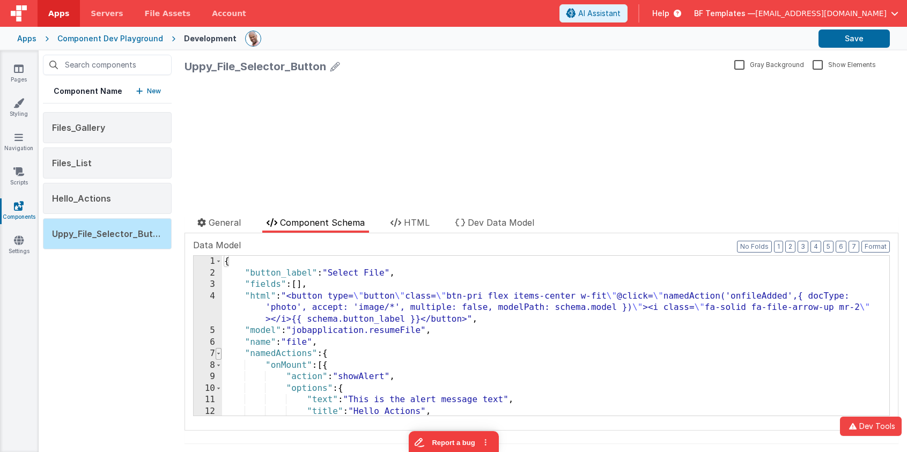
click at [218, 354] on span at bounding box center [219, 354] width 6 height 12
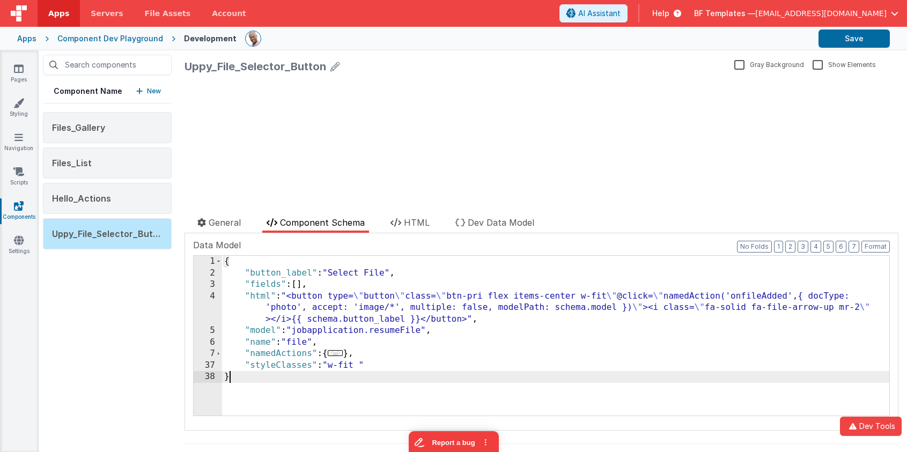
click at [279, 273] on div "{ "button_label" : "Select File" , "fields" : [ ] , "html" : "<button type= \" …" at bounding box center [555, 347] width 667 height 183
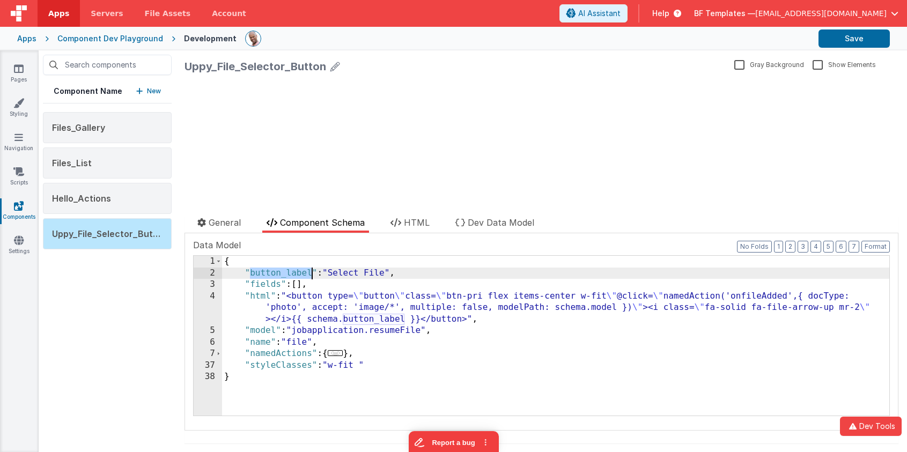
click at [279, 273] on div "{ "button_label" : "Select File" , "fields" : [ ] , "html" : "<button type= \" …" at bounding box center [555, 347] width 667 height 183
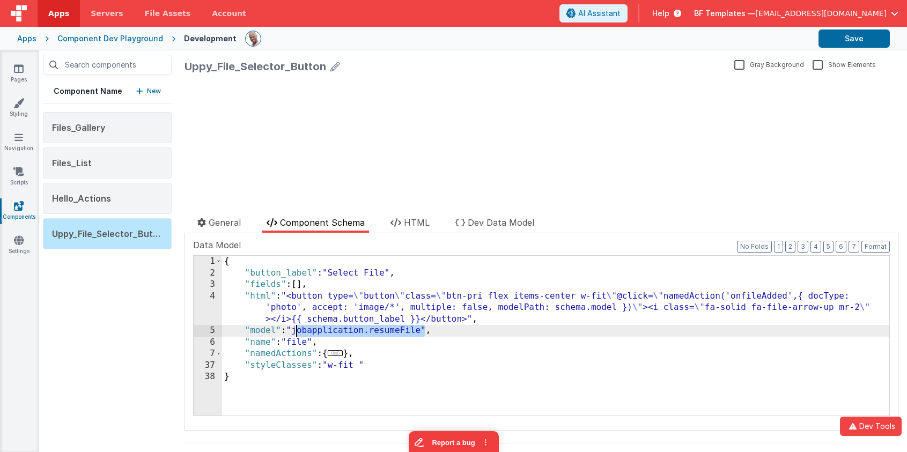
drag, startPoint x: 425, startPoint y: 331, endPoint x: 297, endPoint y: 333, distance: 128.2
click at [298, 333] on div "{ "button_label" : "Select File" , "fields" : [ ] , "html" : "<button type= \" …" at bounding box center [555, 347] width 667 height 183
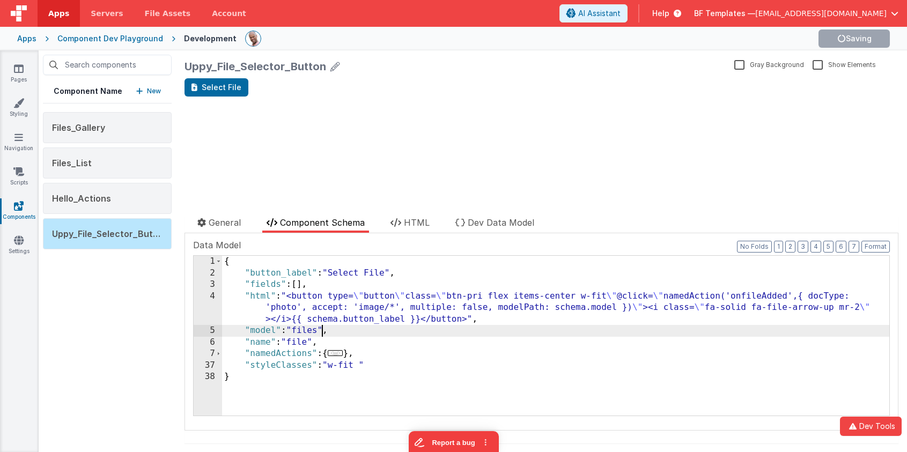
click at [338, 331] on div "{ "button_label" : "Select File" , "fields" : [ ] , "html" : "<button type= \" …" at bounding box center [555, 347] width 667 height 183
click at [414, 220] on span "HTML" at bounding box center [417, 222] width 26 height 11
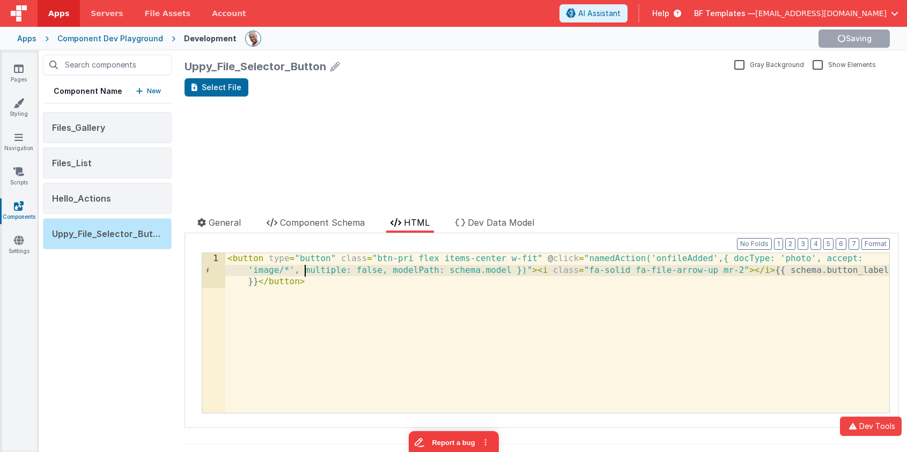
click at [305, 270] on div "< button type = "button" class = "btn-pri flex items-center w-fit" @ click = "n…" at bounding box center [557, 367] width 664 height 229
click at [881, 242] on button "Format" at bounding box center [876, 244] width 28 height 12
click at [490, 278] on div "< button type = "button" class = "btn-pri flex items-center w-fit" @ click = "n…" at bounding box center [557, 367] width 664 height 229
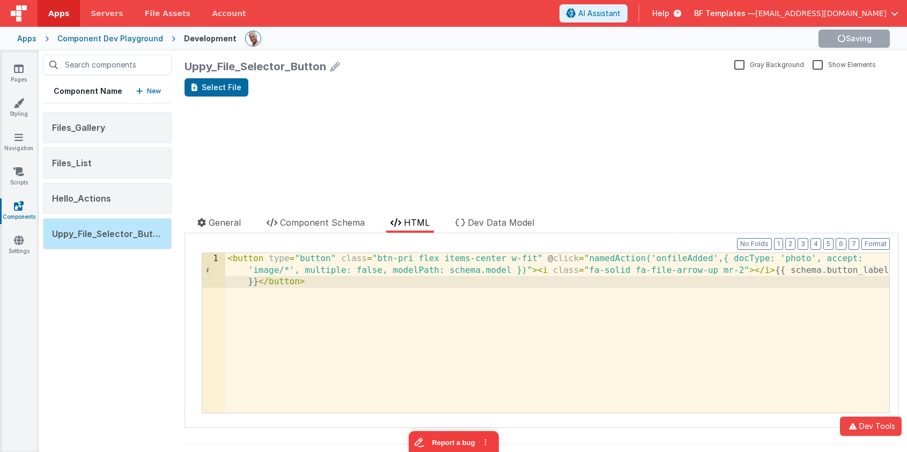
click at [536, 271] on div "< button type = "button" class = "btn-pri flex items-center w-fit" @ click = "n…" at bounding box center [557, 367] width 664 height 229
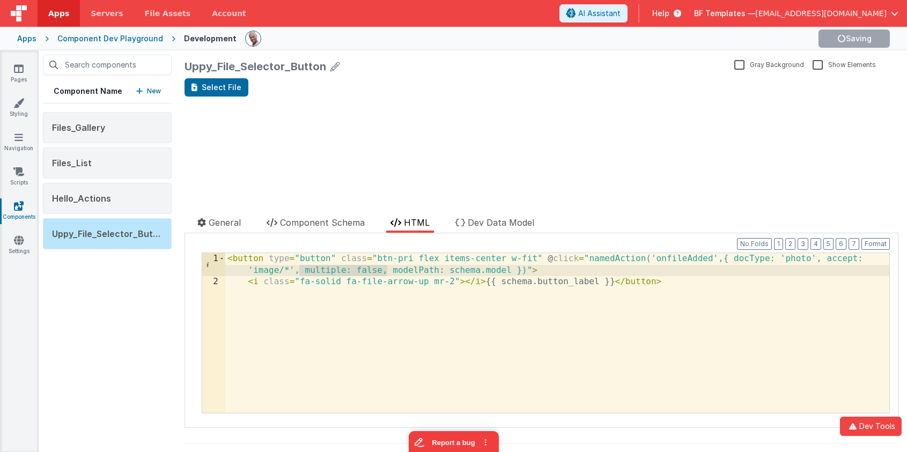
drag, startPoint x: 299, startPoint y: 269, endPoint x: 387, endPoint y: 268, distance: 88.0
click at [387, 268] on div "< button type = "button" class = "btn-pri flex items-center w-fit" @ click = "n…" at bounding box center [557, 350] width 664 height 195
click at [328, 270] on div "< button type = "button" class = "btn-pri flex items-center w-fit" @ click = "n…" at bounding box center [557, 350] width 664 height 195
click at [345, 224] on span "Component Schema" at bounding box center [322, 222] width 85 height 11
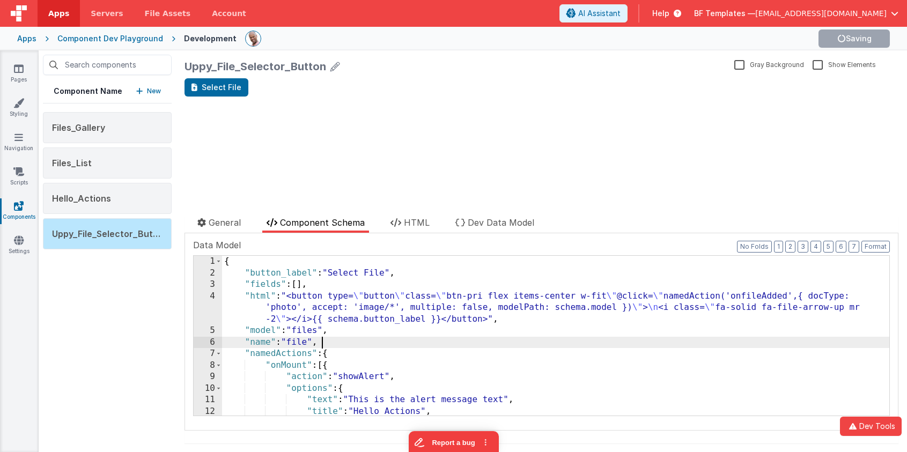
click at [334, 339] on div "{ "button_label" : "Select File" , "fields" : [ ] , "html" : "<button type= \" …" at bounding box center [555, 347] width 667 height 183
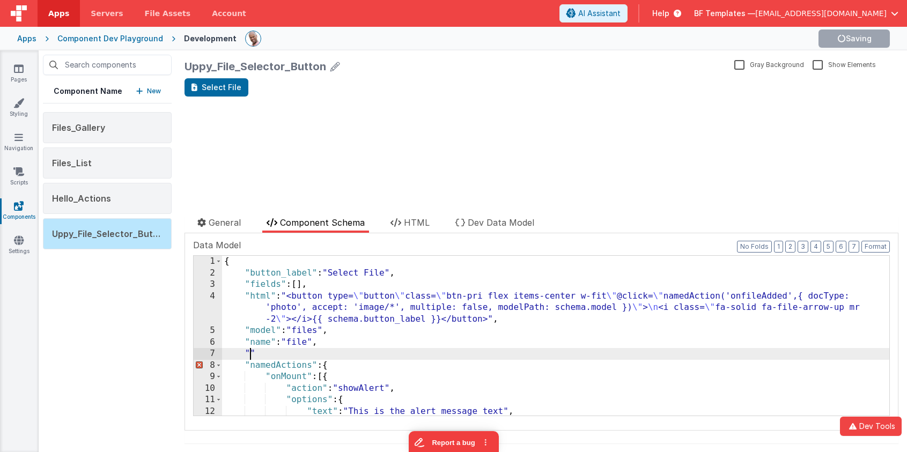
paste textarea
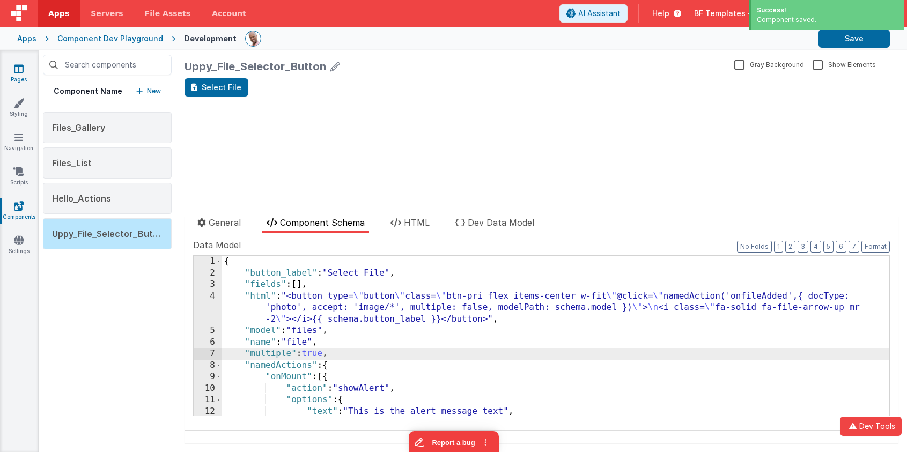
click at [17, 66] on icon at bounding box center [19, 68] width 10 height 11
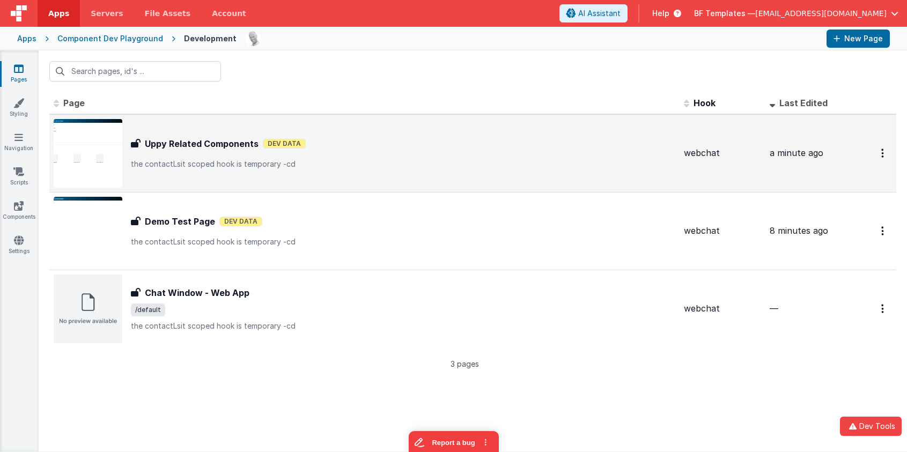
click at [259, 145] on div "Uppy Related Components Dev Data" at bounding box center [403, 143] width 544 height 13
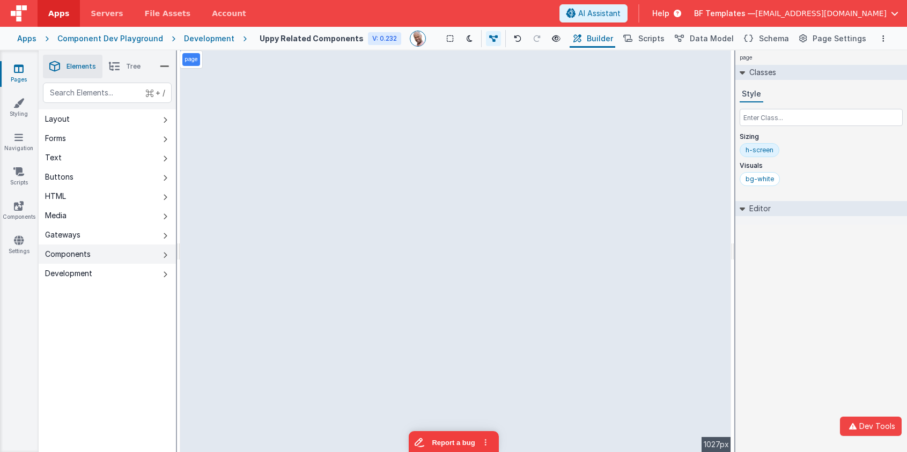
click at [121, 256] on button "Components" at bounding box center [107, 254] width 137 height 19
drag, startPoint x: 247, startPoint y: 141, endPoint x: 328, endPoint y: 164, distance: 83.6
click at [328, 164] on div "--> 1027px" at bounding box center [455, 251] width 551 height 402
drag, startPoint x: 303, startPoint y: 138, endPoint x: 419, endPoint y: 154, distance: 118.1
click at [364, 141] on div "--> 1027px" at bounding box center [455, 251] width 551 height 402
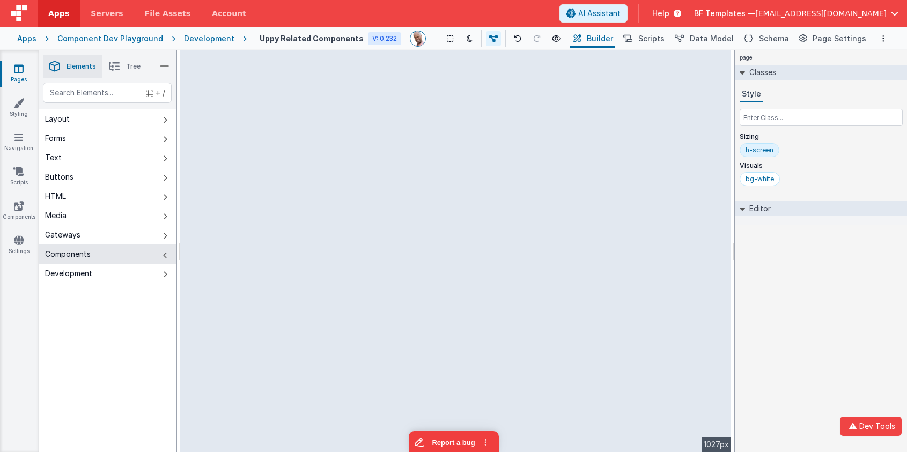
click at [427, 155] on div "--> 1027px" at bounding box center [455, 251] width 551 height 402
drag, startPoint x: 443, startPoint y: 138, endPoint x: 250, endPoint y: 65, distance: 206.4
click at [443, 139] on div "--> 1027px" at bounding box center [455, 251] width 551 height 402
drag, startPoint x: 209, startPoint y: 36, endPoint x: 208, endPoint y: 47, distance: 10.8
click at [208, 47] on div "Apps Component Dev Playground Development Uppy Related Components V: 0.232 Show…" at bounding box center [453, 39] width 907 height 24
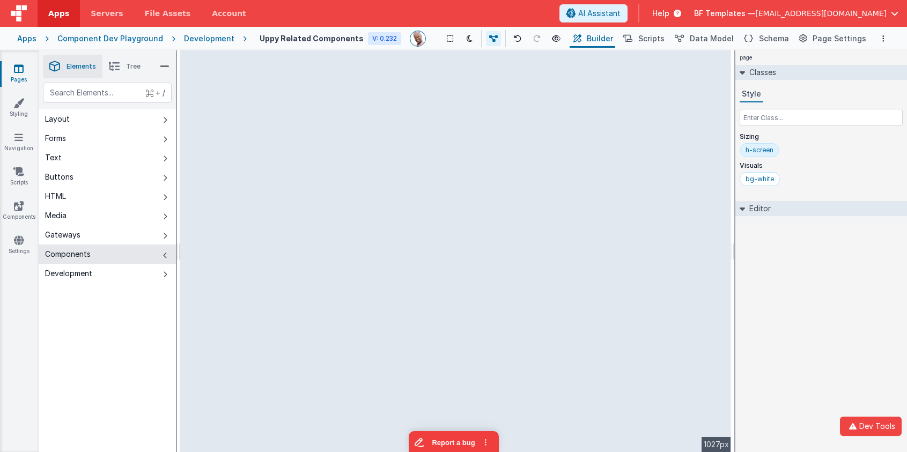
click at [206, 32] on div "Apps Component Dev Playground Development Uppy Related Components V: 0.232 Show…" at bounding box center [453, 39] width 907 height 24
drag, startPoint x: 206, startPoint y: 32, endPoint x: 136, endPoint y: 42, distance: 71.0
click at [205, 32] on div "Apps Component Dev Playground Development Uppy Related Components V: 0.232 Show…" at bounding box center [453, 39] width 907 height 24
drag, startPoint x: 135, startPoint y: 40, endPoint x: 124, endPoint y: 17, distance: 25.7
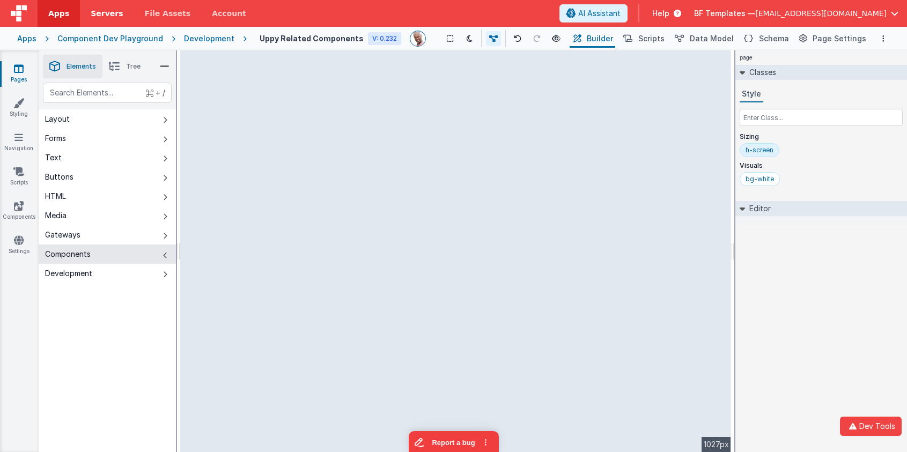
click at [130, 30] on div "Apps Component Dev Playground Development Uppy Related Components V: 0.232 Show…" at bounding box center [453, 39] width 907 height 24
click at [181, 10] on link "File Assets" at bounding box center [168, 13] width 68 height 27
click at [161, 253] on button "Components" at bounding box center [107, 254] width 137 height 19
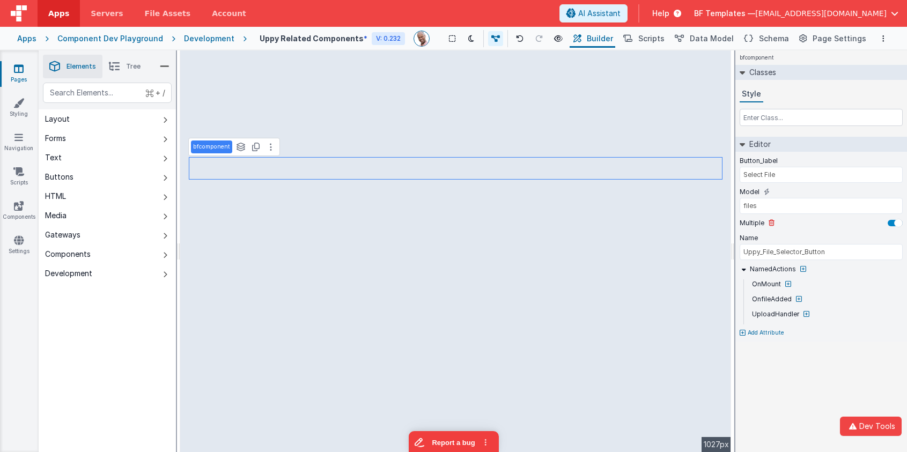
click at [894, 224] on div at bounding box center [898, 223] width 9 height 9
click at [894, 224] on div at bounding box center [892, 223] width 9 height 9
click at [790, 283] on button at bounding box center [788, 284] width 10 height 10
click at [786, 281] on icon at bounding box center [788, 284] width 6 height 6
click at [743, 270] on icon at bounding box center [744, 270] width 8 height 8
